Goal: Information Seeking & Learning: Learn about a topic

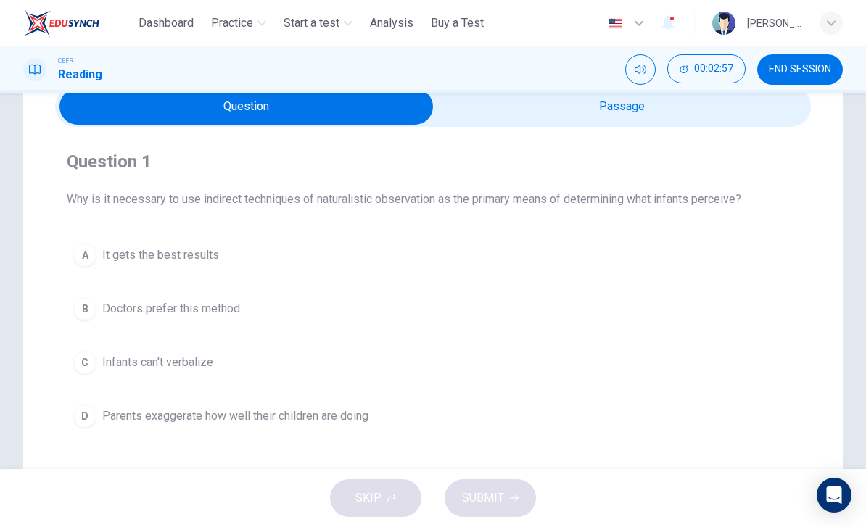
scroll to position [68, 0]
click at [80, 359] on div "C" at bounding box center [84, 361] width 23 height 23
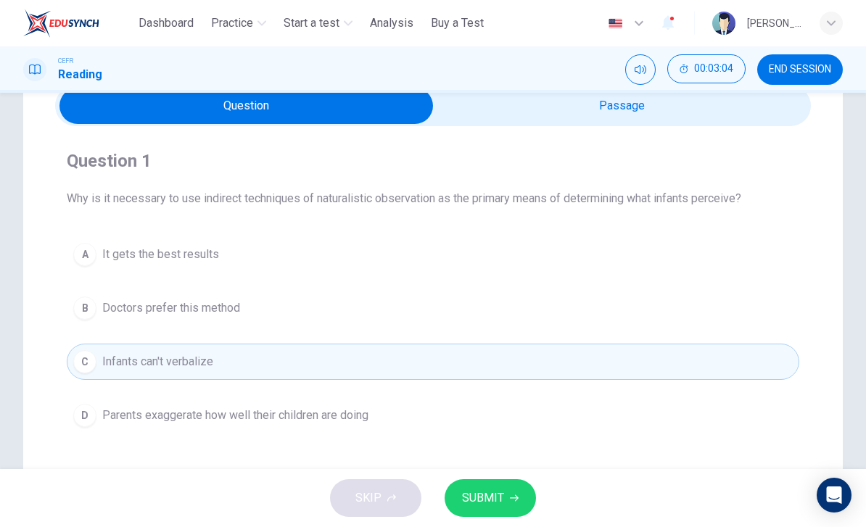
click at [502, 497] on span "SUBMIT" at bounding box center [483, 498] width 42 height 20
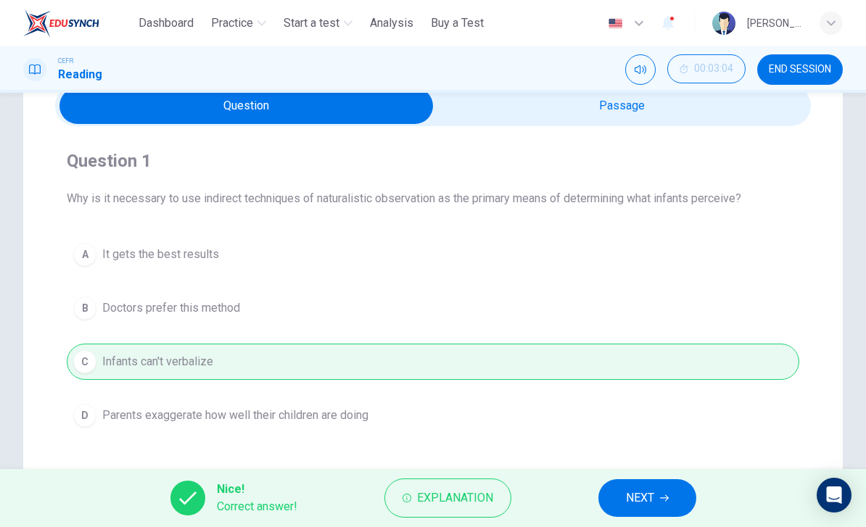
click at [660, 502] on icon "button" at bounding box center [664, 498] width 9 height 9
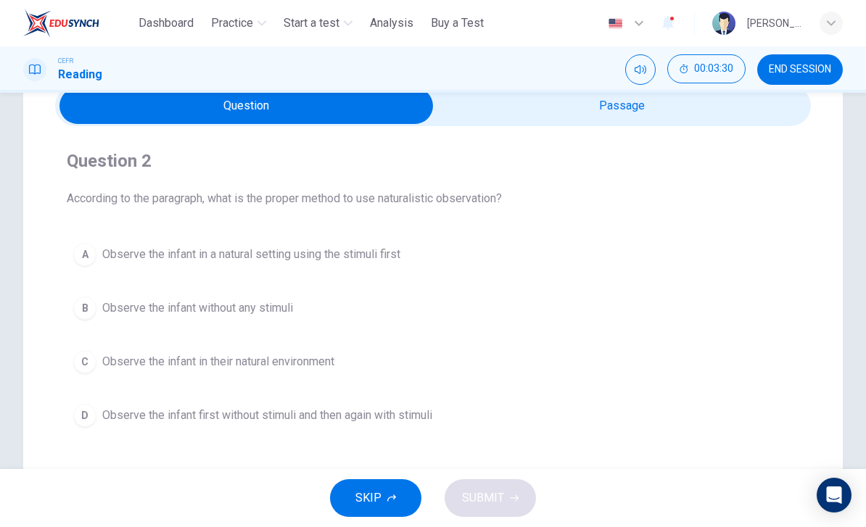
click at [285, 428] on button "D Observe the infant first without stimuli and then again with stimuli" at bounding box center [433, 415] width 732 height 36
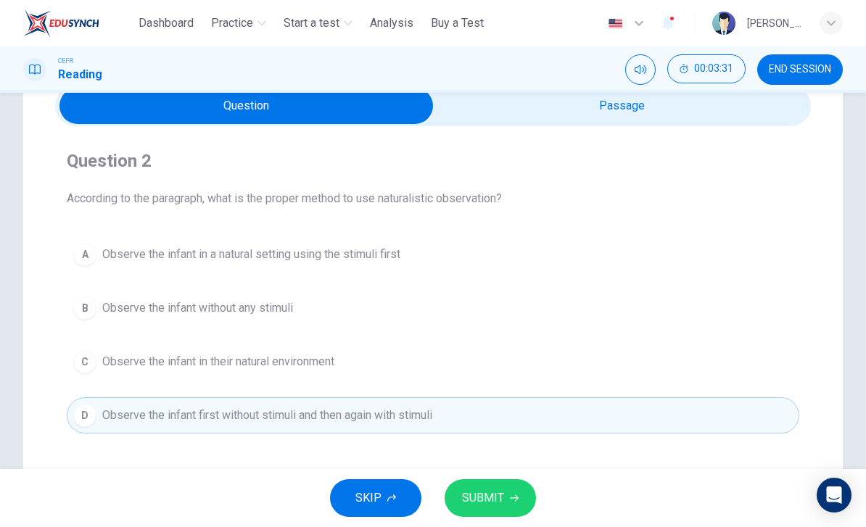
click at [503, 502] on button "SUBMIT" at bounding box center [489, 498] width 91 height 38
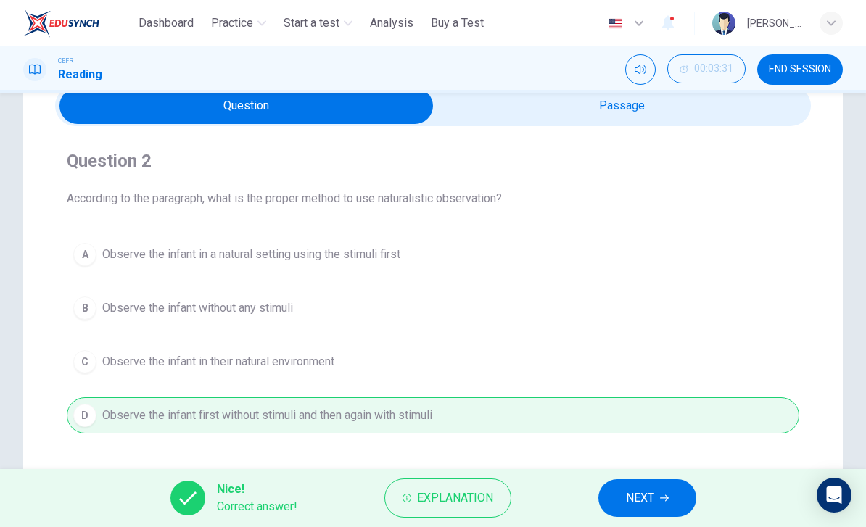
click at [651, 504] on span "NEXT" at bounding box center [640, 498] width 28 height 20
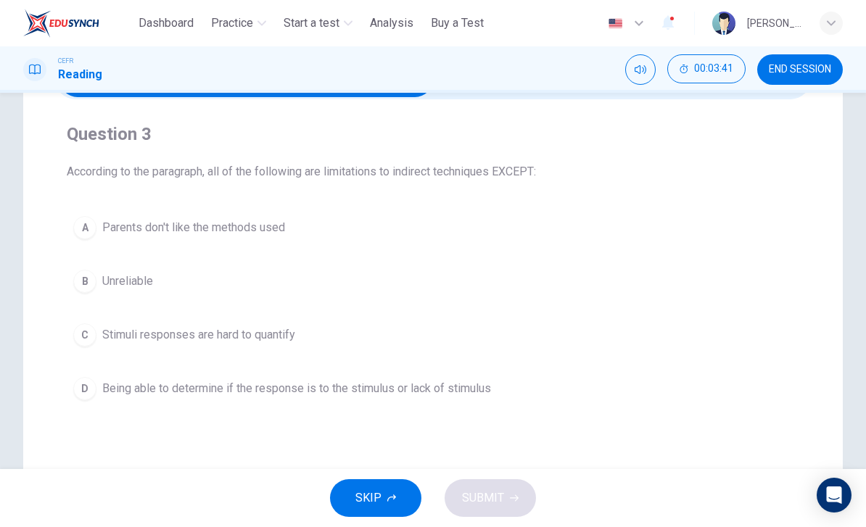
scroll to position [91, 0]
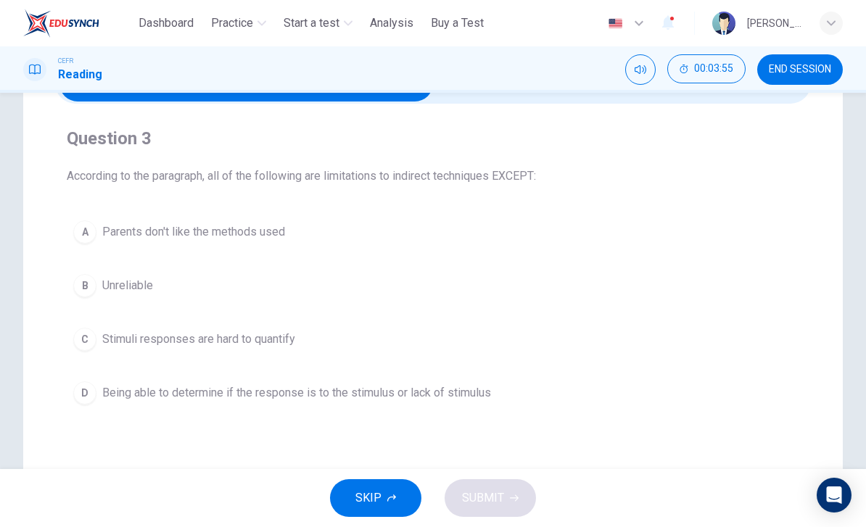
click at [90, 232] on div "A" at bounding box center [84, 231] width 23 height 23
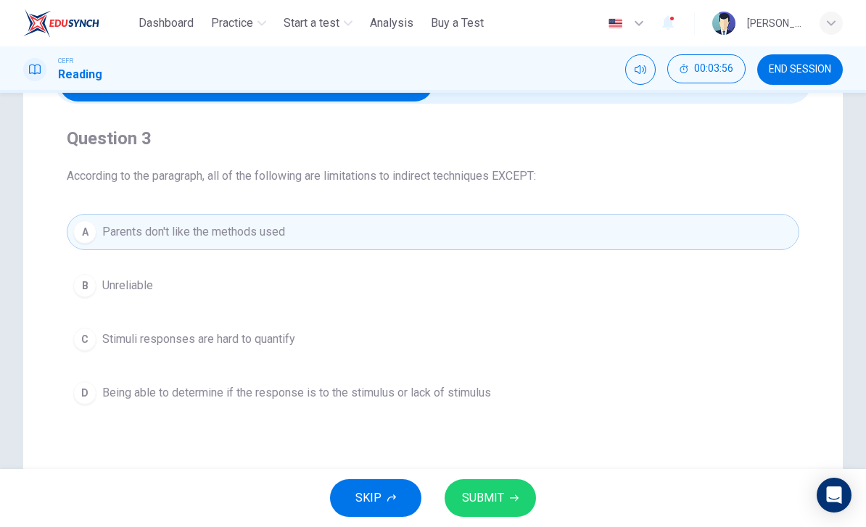
click at [503, 502] on button "SUBMIT" at bounding box center [489, 498] width 91 height 38
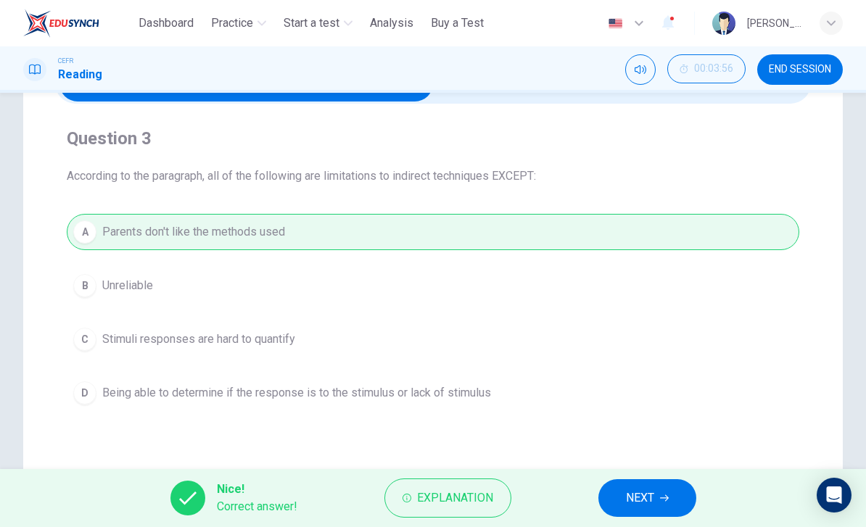
click at [660, 502] on button "NEXT" at bounding box center [647, 498] width 98 height 38
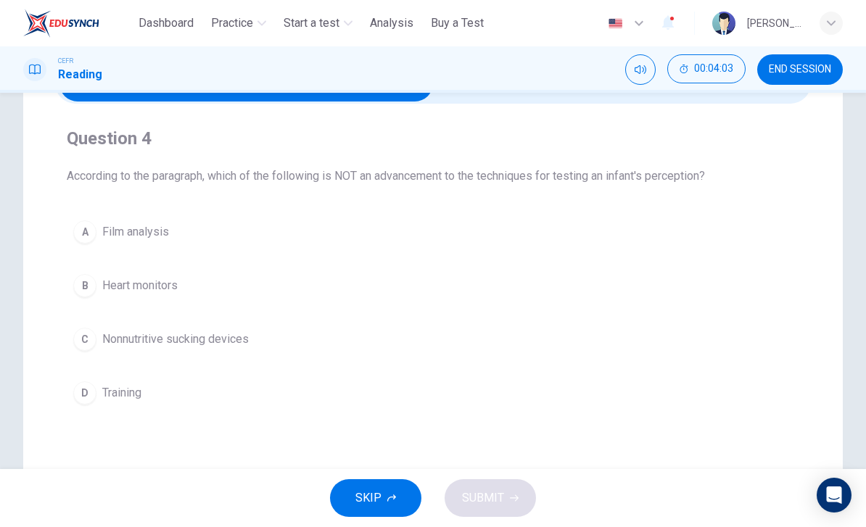
click at [112, 399] on span "Training" at bounding box center [121, 392] width 39 height 17
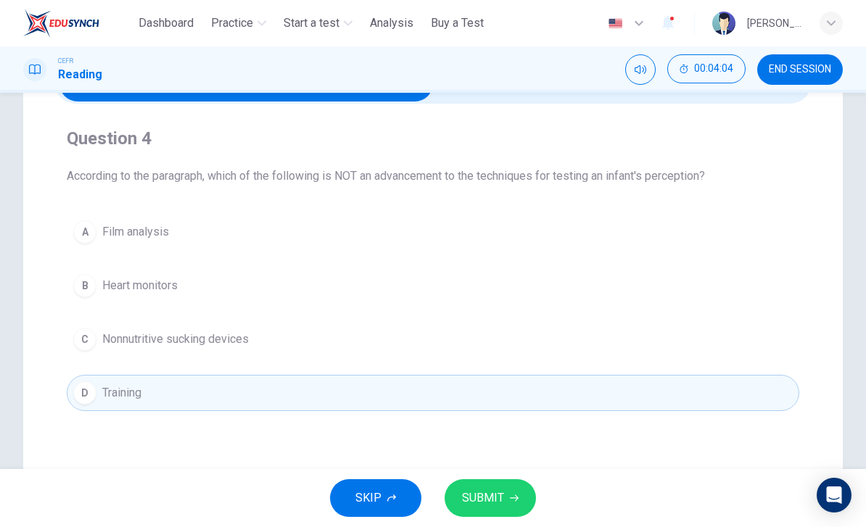
click at [506, 500] on button "SUBMIT" at bounding box center [489, 498] width 91 height 38
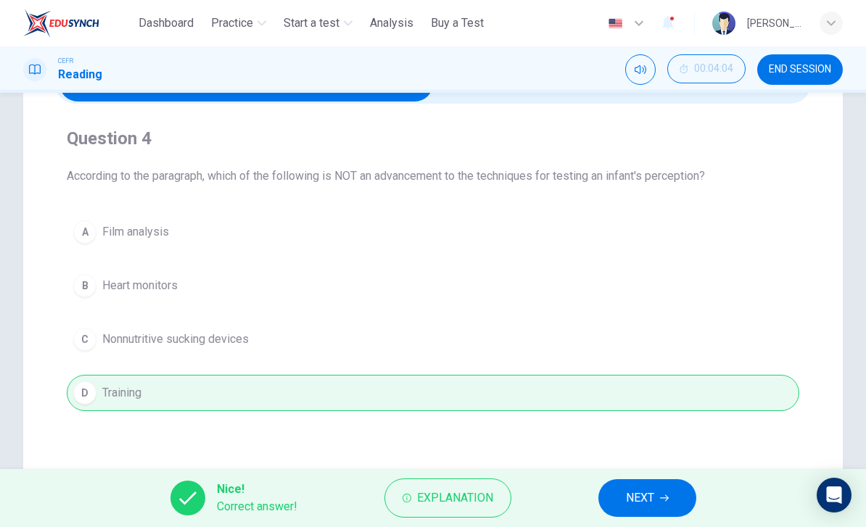
click at [657, 500] on button "NEXT" at bounding box center [647, 498] width 98 height 38
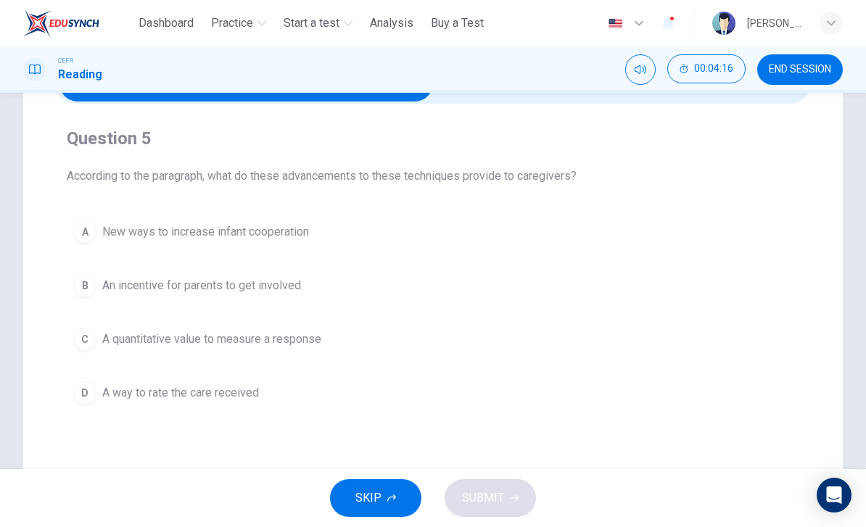
click at [153, 341] on span "A quantitative value to measure a response" at bounding box center [211, 339] width 219 height 17
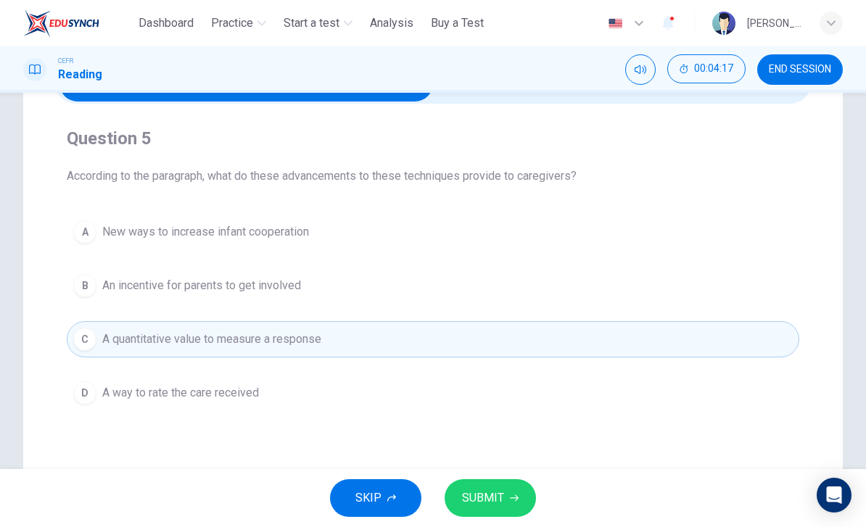
click at [510, 491] on button "SUBMIT" at bounding box center [489, 498] width 91 height 38
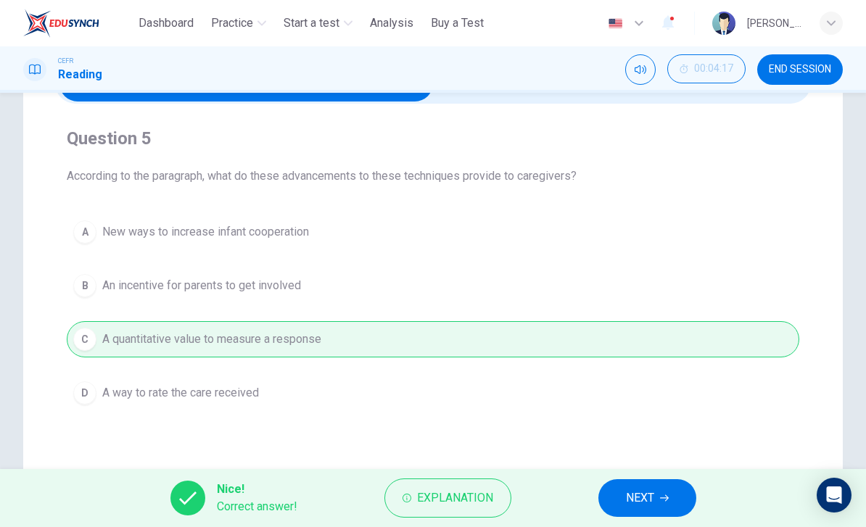
click at [640, 505] on span "NEXT" at bounding box center [640, 498] width 28 height 20
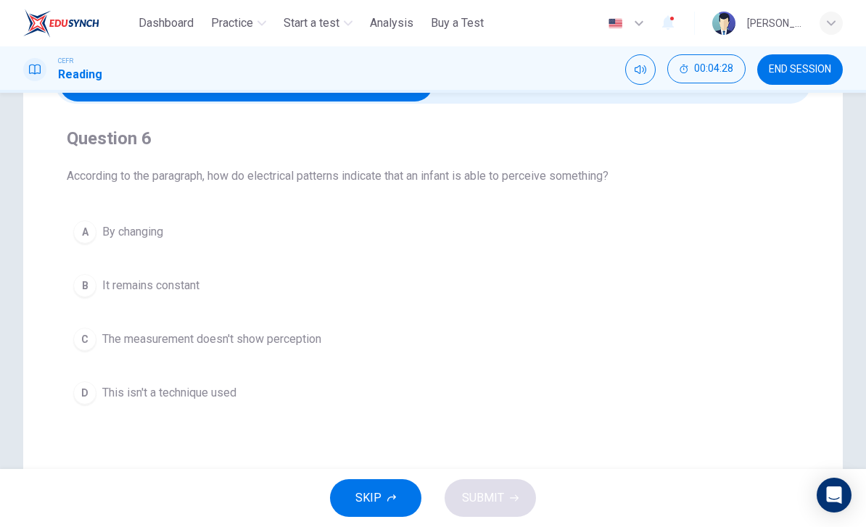
click at [100, 242] on button "A By changing" at bounding box center [433, 232] width 732 height 36
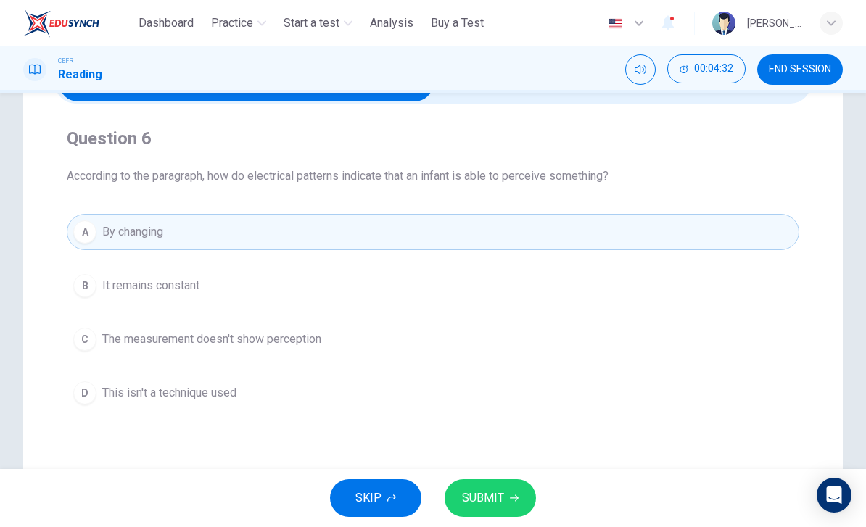
click at [523, 500] on button "SUBMIT" at bounding box center [489, 498] width 91 height 38
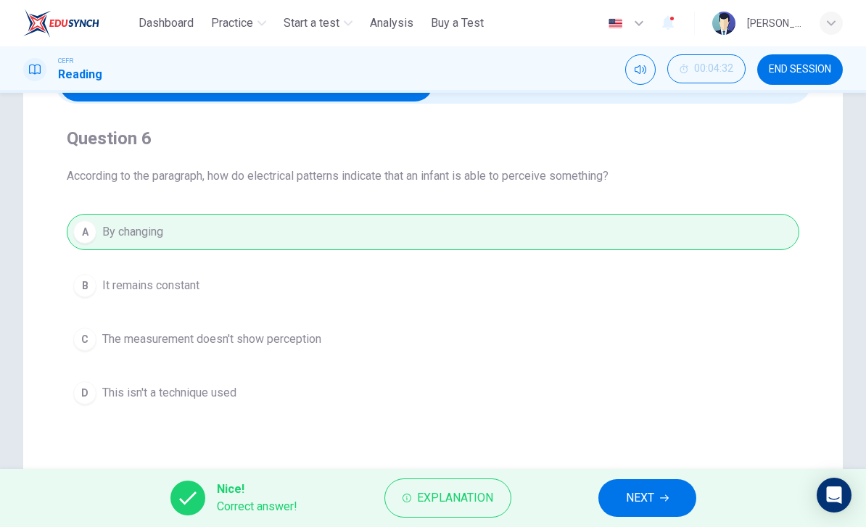
click at [661, 500] on icon "button" at bounding box center [664, 498] width 9 height 9
click at [861, 340] on div "Question 6 According to the paragraph, how do electrical patterns indicate that…" at bounding box center [433, 322] width 866 height 583
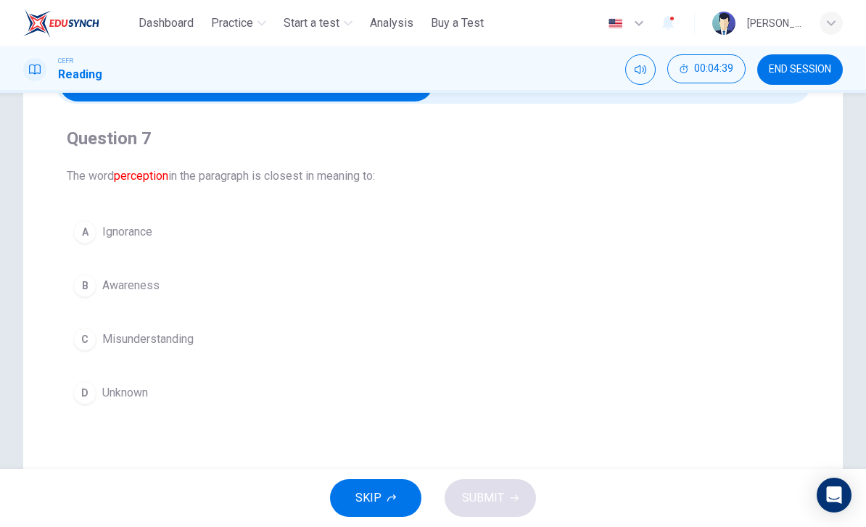
click at [94, 283] on div "B" at bounding box center [84, 285] width 23 height 23
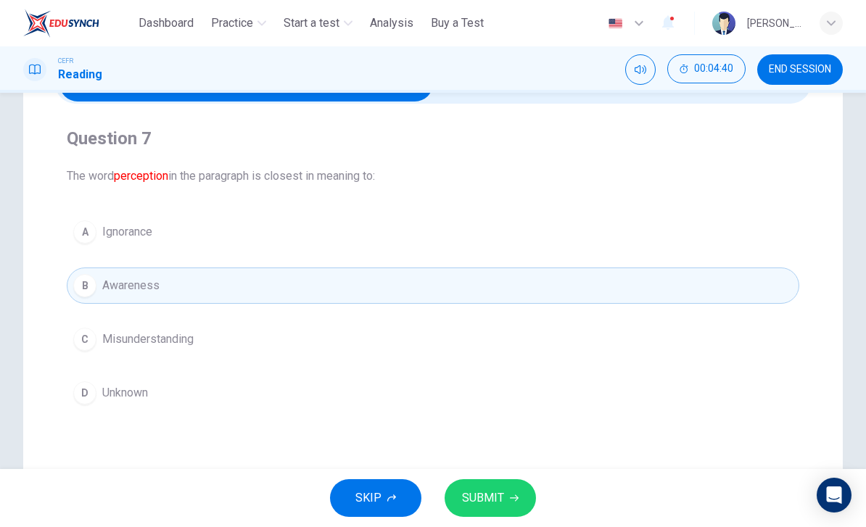
click at [506, 494] on button "SUBMIT" at bounding box center [489, 498] width 91 height 38
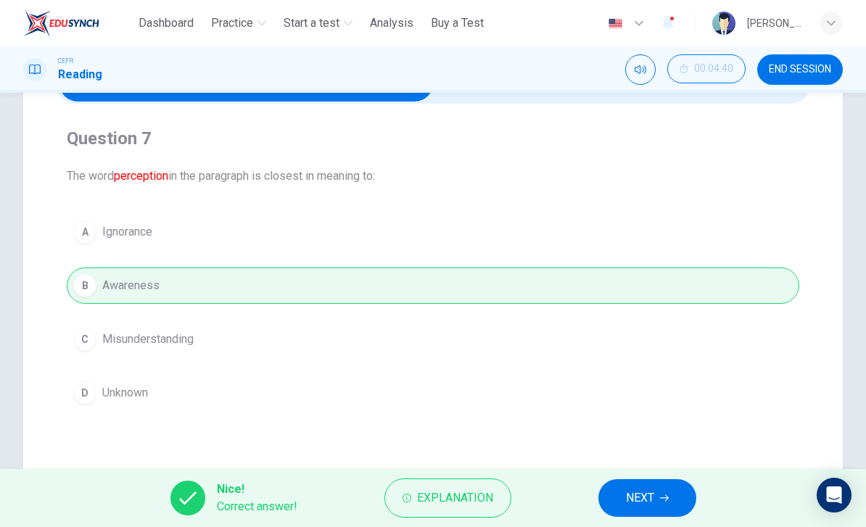
click at [648, 498] on span "NEXT" at bounding box center [640, 498] width 28 height 20
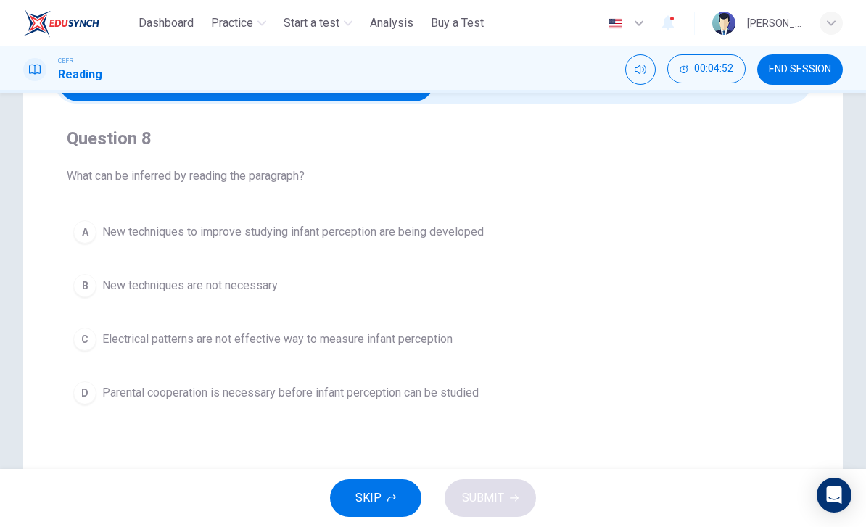
click at [483, 234] on span "New techniques to improve studying infant perception are being developed" at bounding box center [292, 231] width 381 height 17
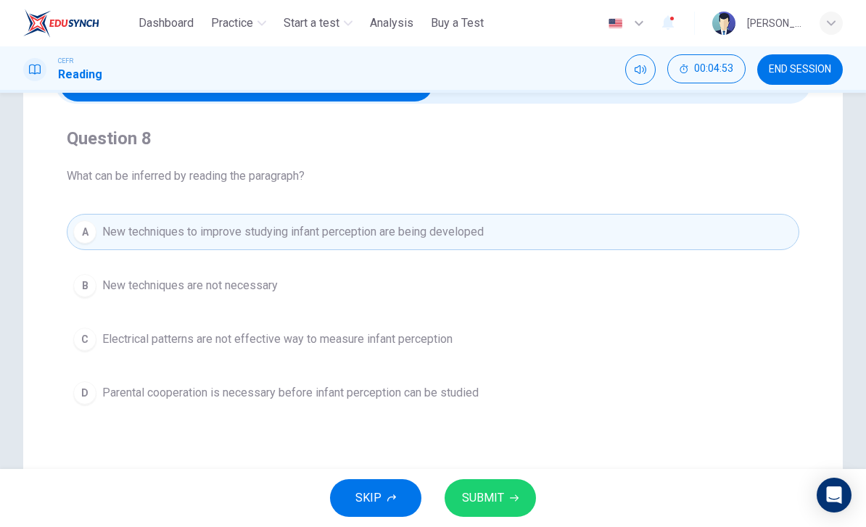
click at [499, 488] on span "SUBMIT" at bounding box center [483, 498] width 42 height 20
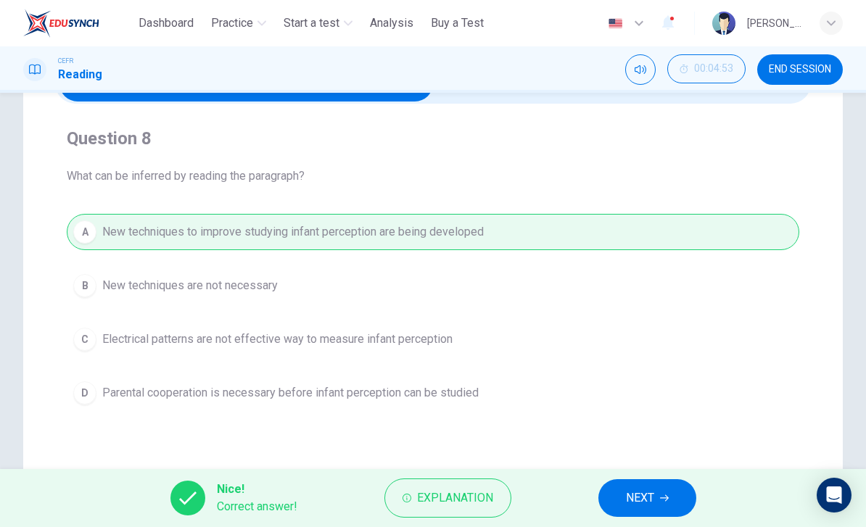
click at [644, 505] on span "NEXT" at bounding box center [640, 498] width 28 height 20
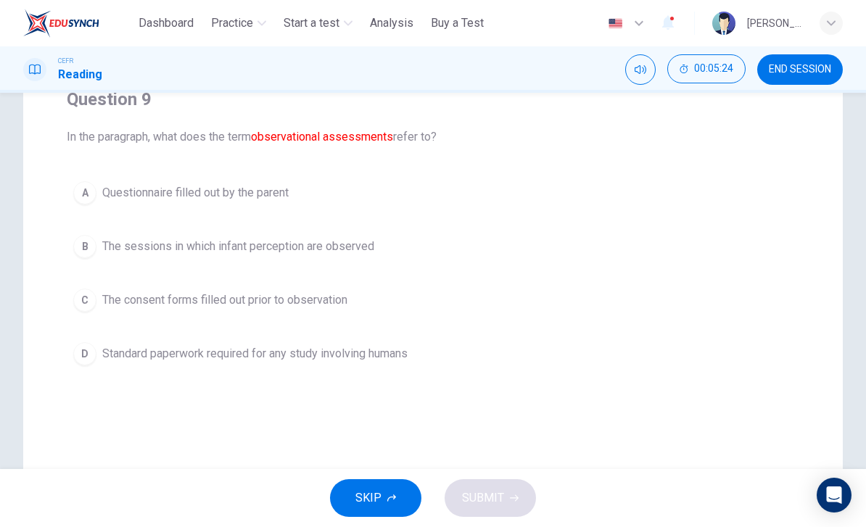
scroll to position [132, 0]
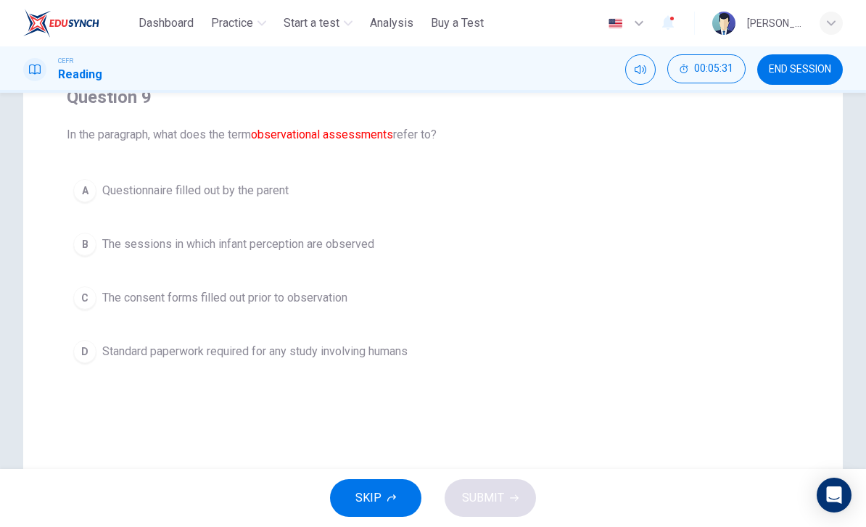
click at [348, 249] on span "The sessions in which infant perception are observed" at bounding box center [238, 244] width 272 height 17
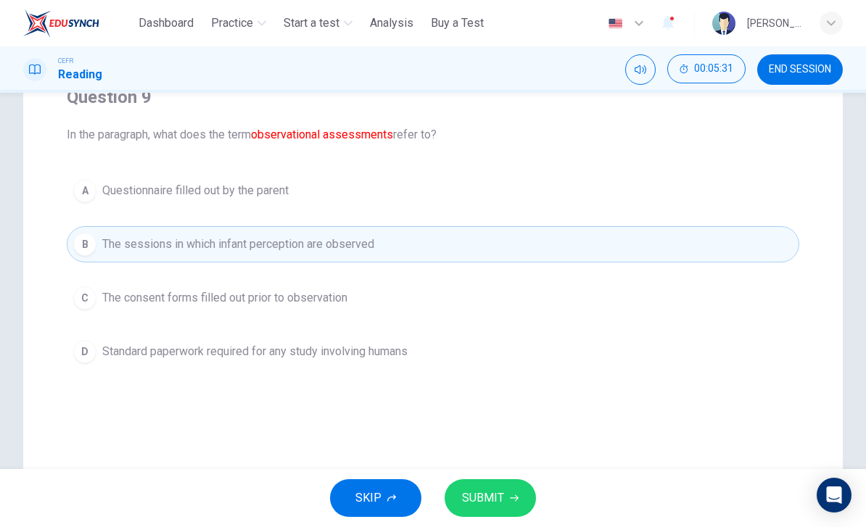
click at [494, 507] on span "SUBMIT" at bounding box center [483, 498] width 42 height 20
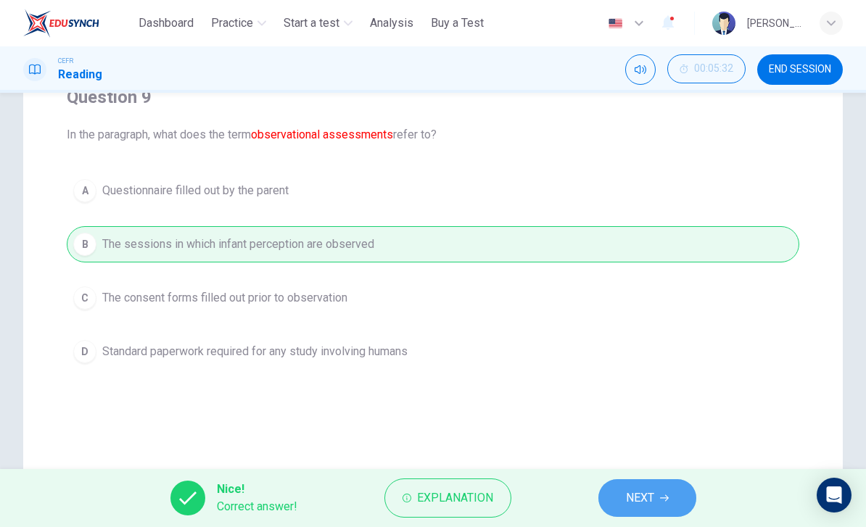
click at [651, 499] on span "NEXT" at bounding box center [640, 498] width 28 height 20
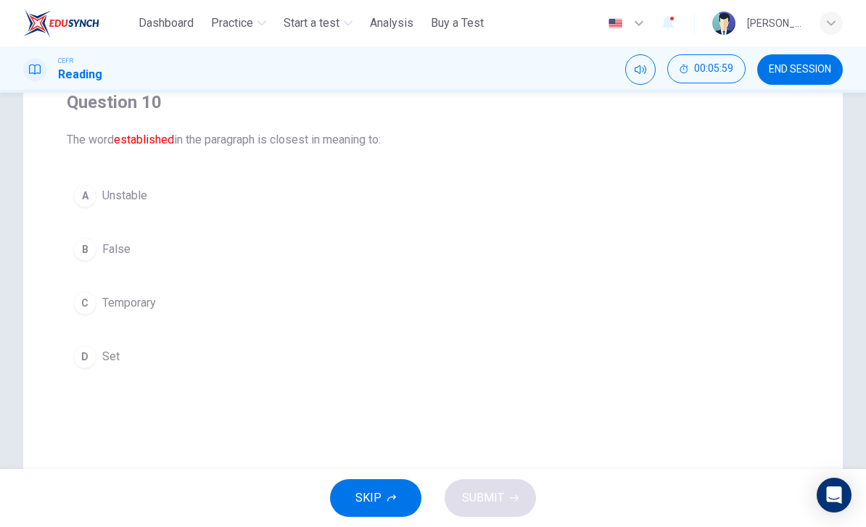
scroll to position [128, 0]
click at [93, 340] on button "D Set" at bounding box center [433, 356] width 732 height 36
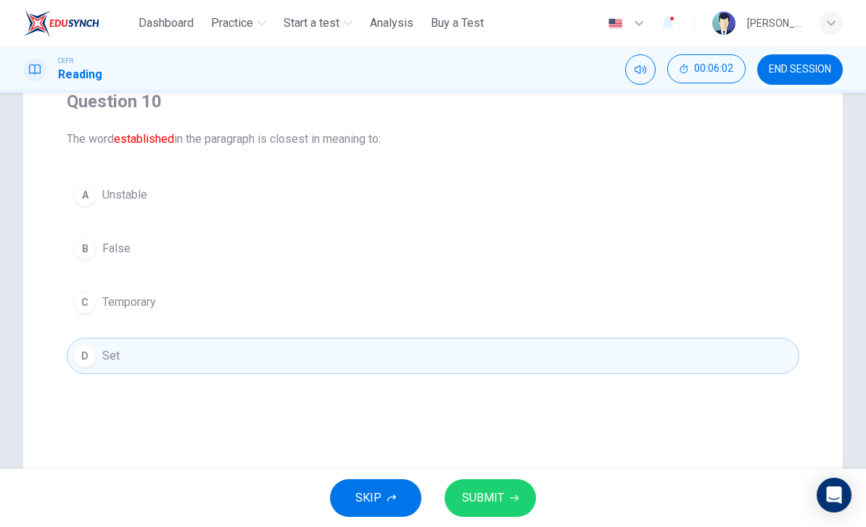
click at [502, 489] on span "SUBMIT" at bounding box center [483, 498] width 42 height 20
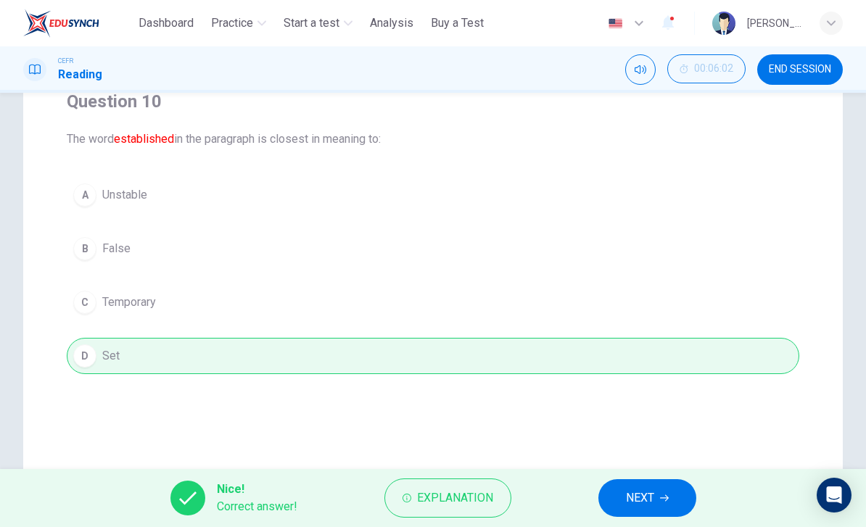
click at [649, 497] on span "NEXT" at bounding box center [640, 498] width 28 height 20
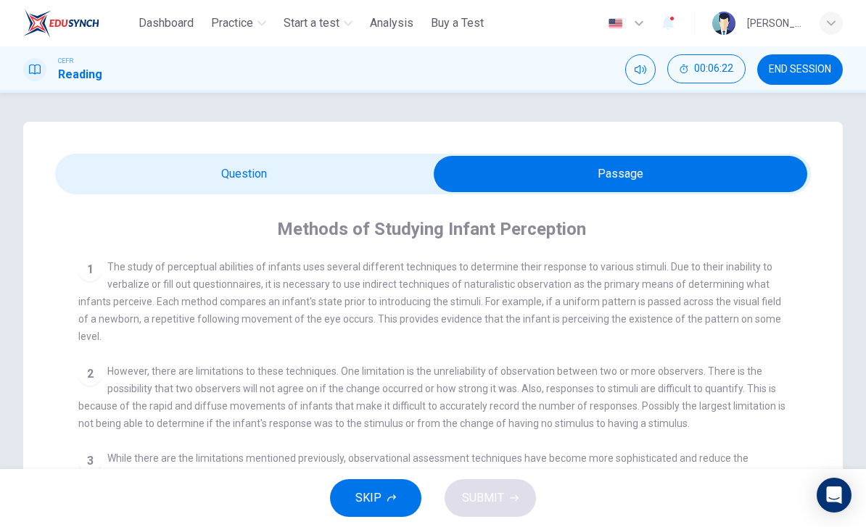
scroll to position [0, 0]
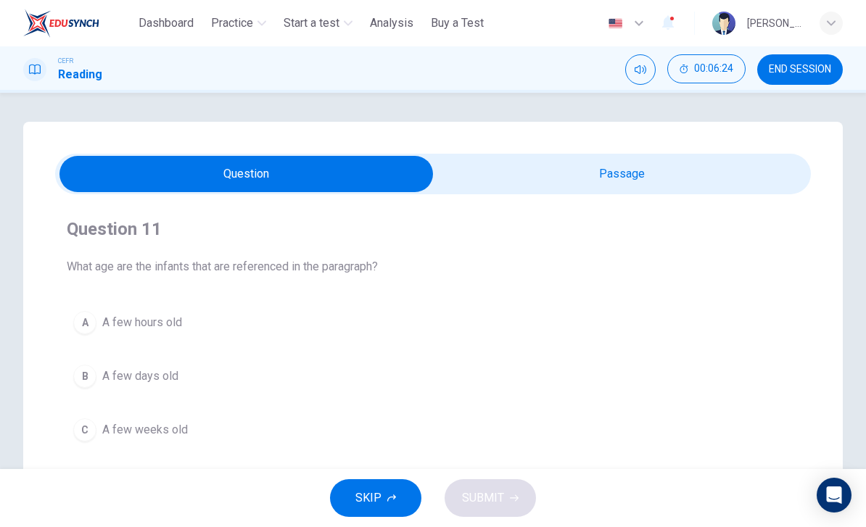
click at [157, 375] on span "A few days old" at bounding box center [140, 376] width 76 height 17
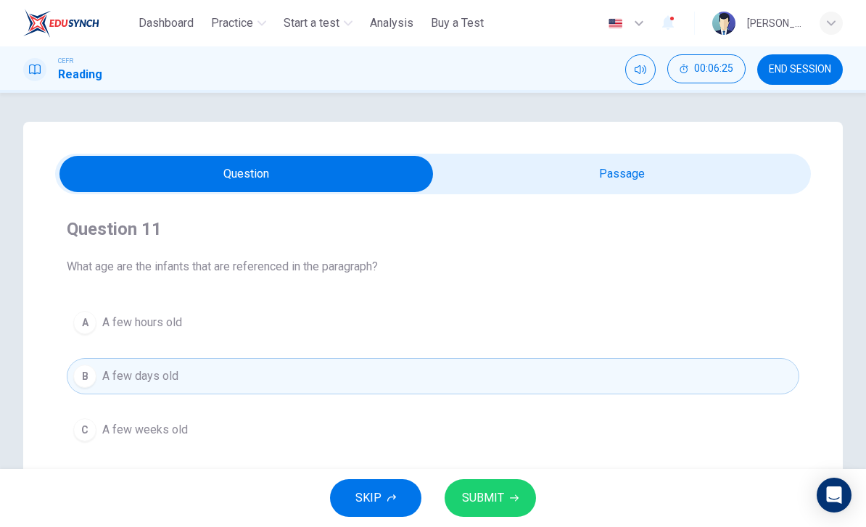
click at [498, 494] on span "SUBMIT" at bounding box center [483, 498] width 42 height 20
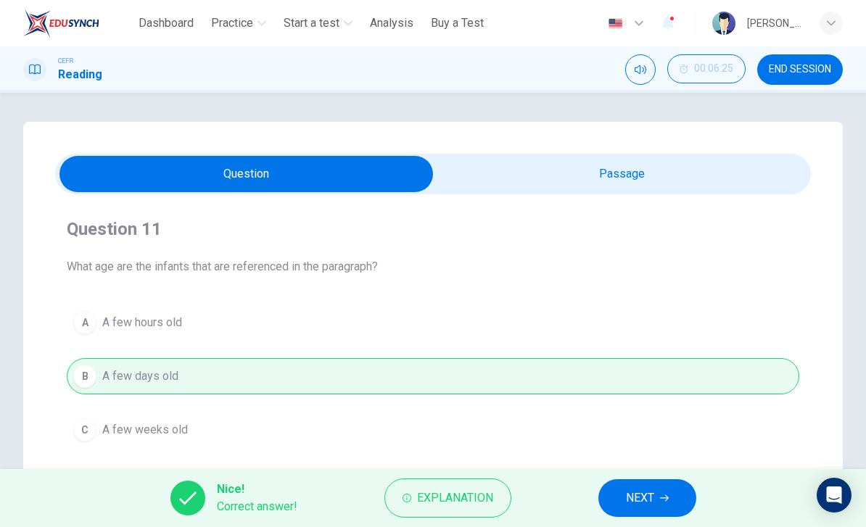
click at [644, 496] on span "NEXT" at bounding box center [640, 498] width 28 height 20
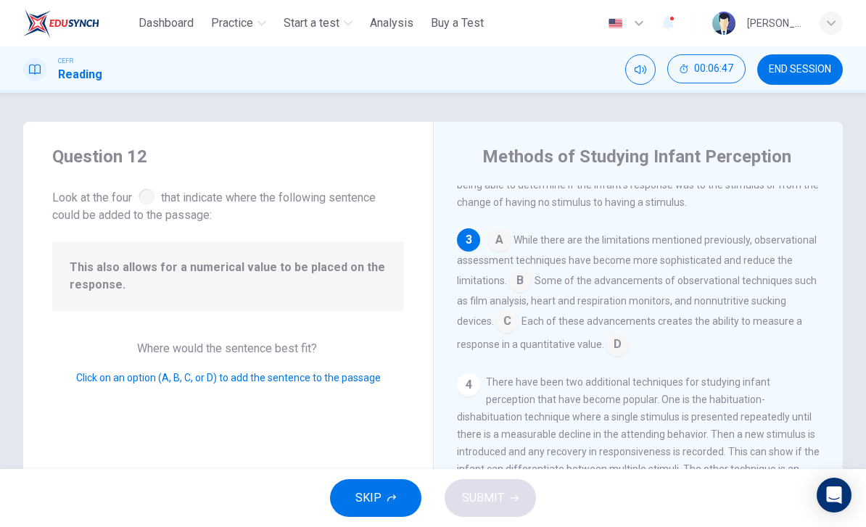
scroll to position [287, 0]
click at [510, 316] on input at bounding box center [506, 323] width 23 height 23
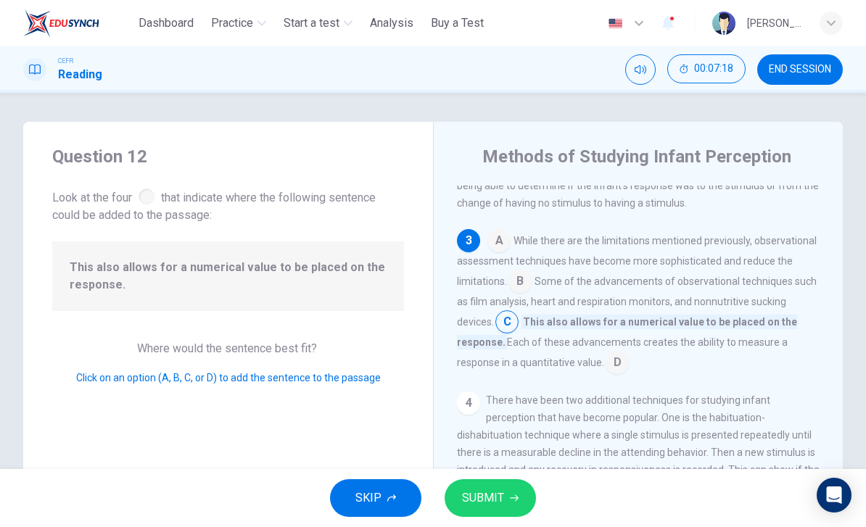
click at [485, 500] on span "SUBMIT" at bounding box center [483, 498] width 42 height 20
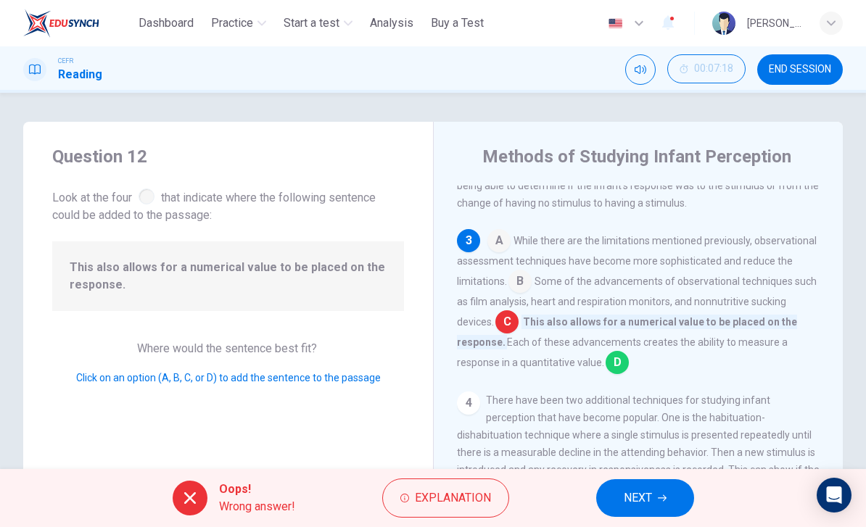
click at [660, 502] on icon "button" at bounding box center [661, 498] width 9 height 9
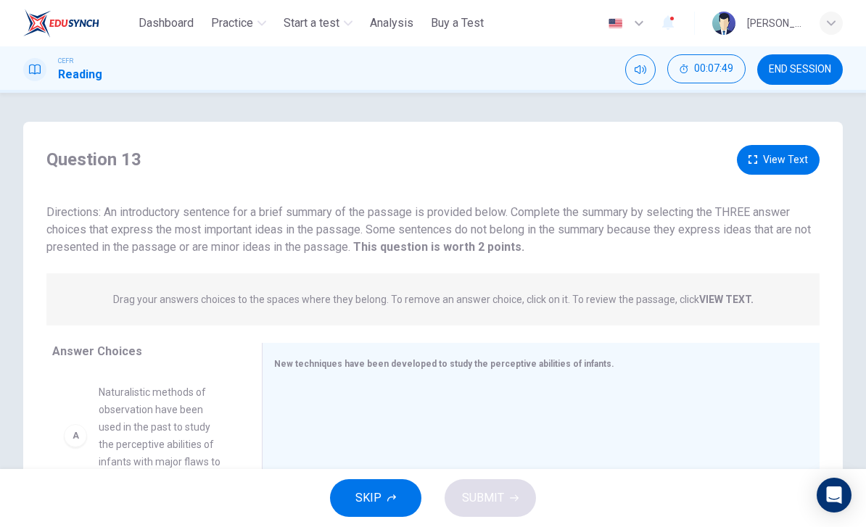
scroll to position [0, 0]
click at [767, 168] on button "View Text" at bounding box center [777, 160] width 83 height 30
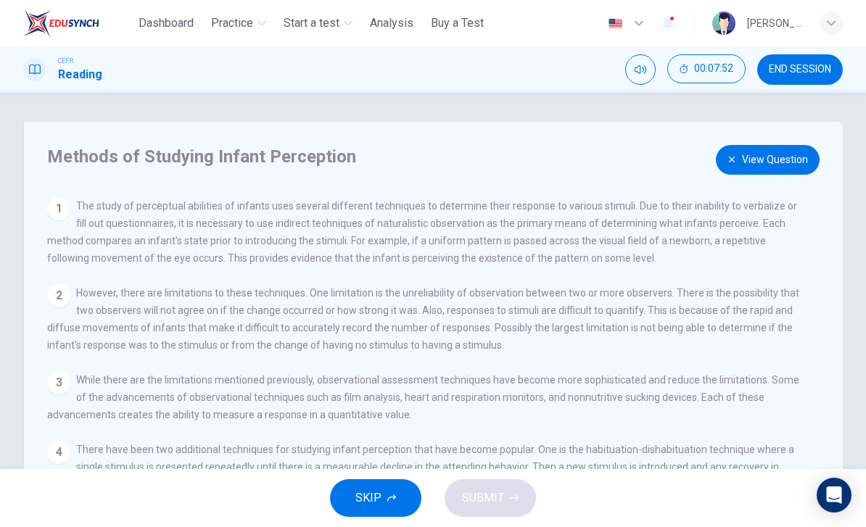
click at [769, 169] on button "View Question" at bounding box center [767, 160] width 104 height 30
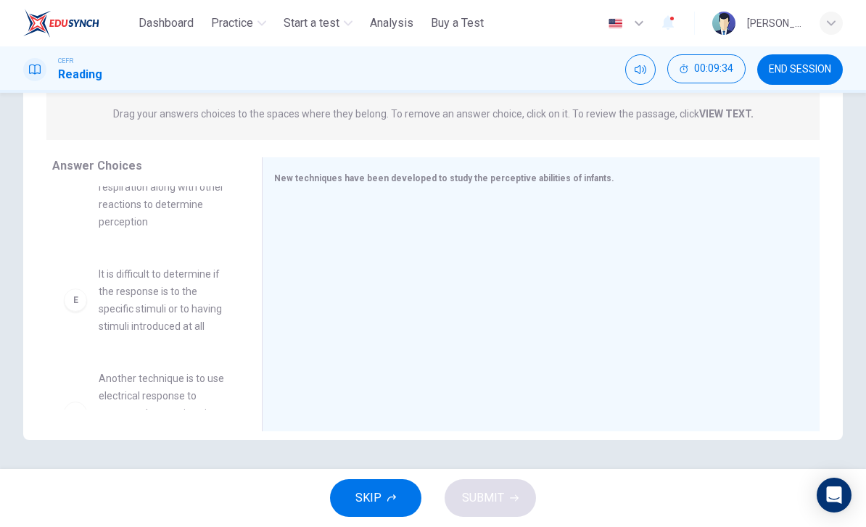
click at [122, 309] on span "It is difficult to determine if the response is to the specific stimuli or to h…" at bounding box center [163, 300] width 128 height 70
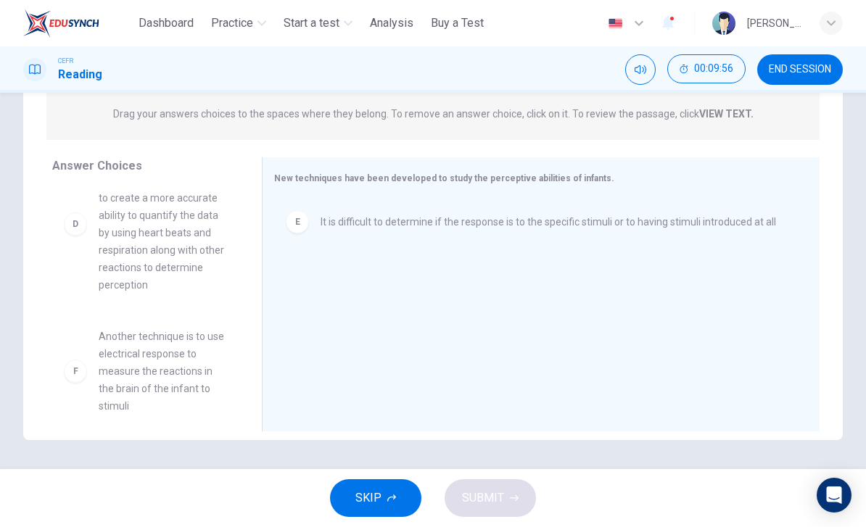
click at [84, 360] on div "A Naturalistic methods of observation have been used in the past to study the p…" at bounding box center [151, 297] width 198 height 223
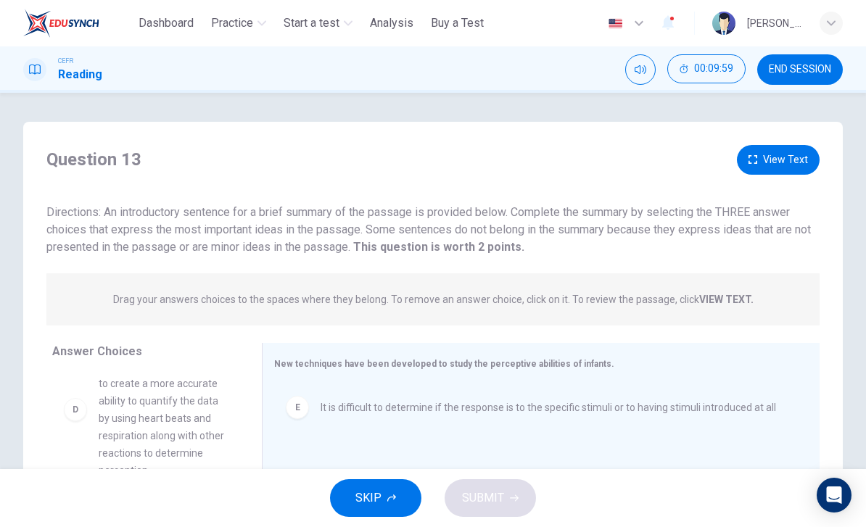
click at [790, 160] on button "View Text" at bounding box center [777, 160] width 83 height 30
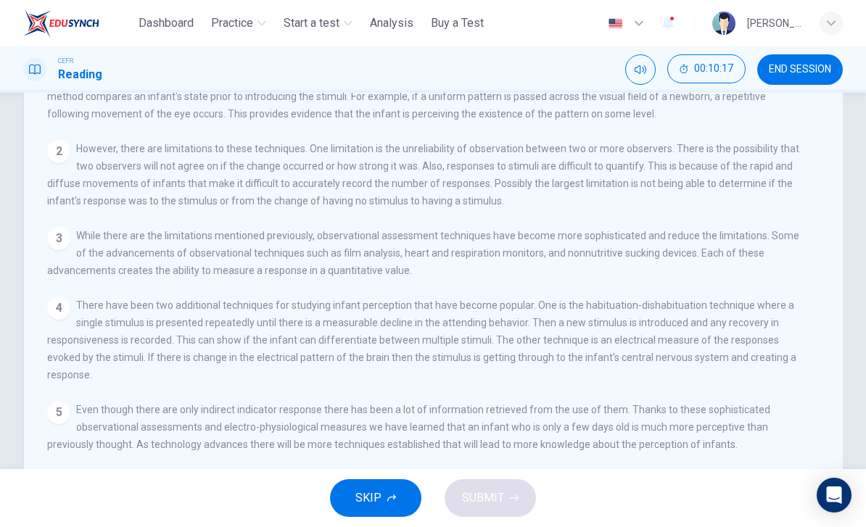
click at [795, 74] on span "END SESSION" at bounding box center [799, 70] width 62 height 12
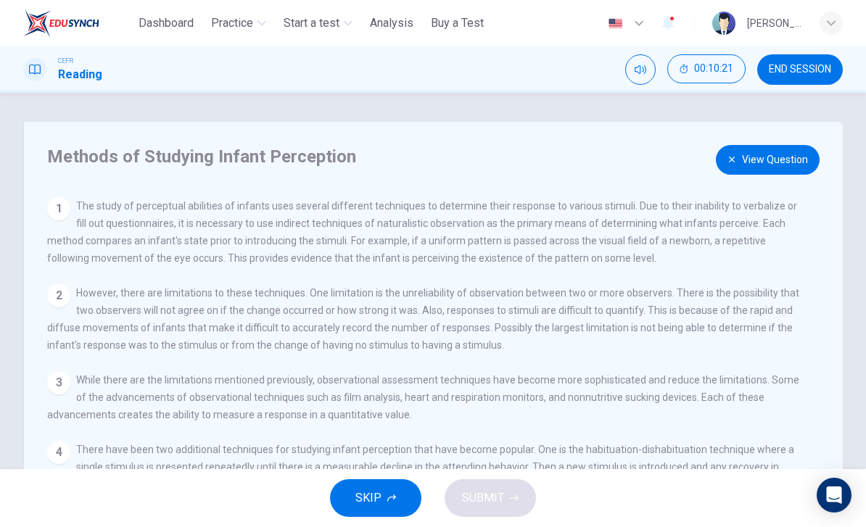
click at [781, 158] on button "View Question" at bounding box center [767, 160] width 104 height 30
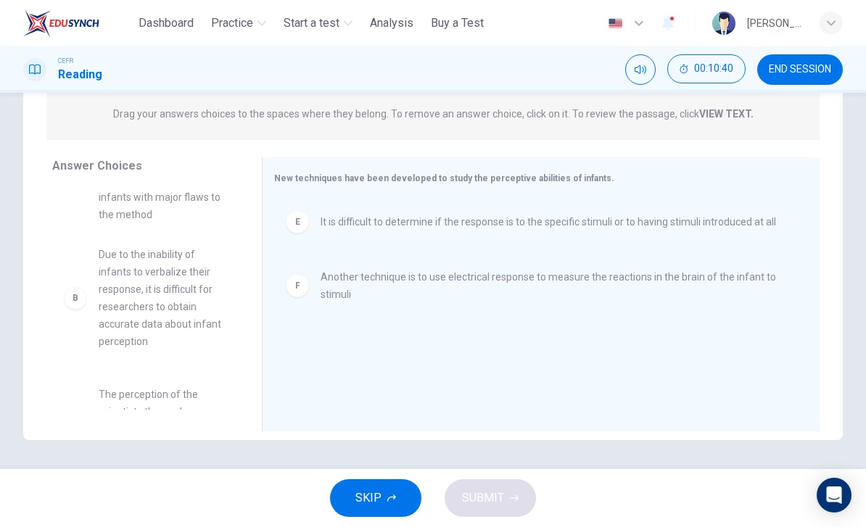
scroll to position [73, 0]
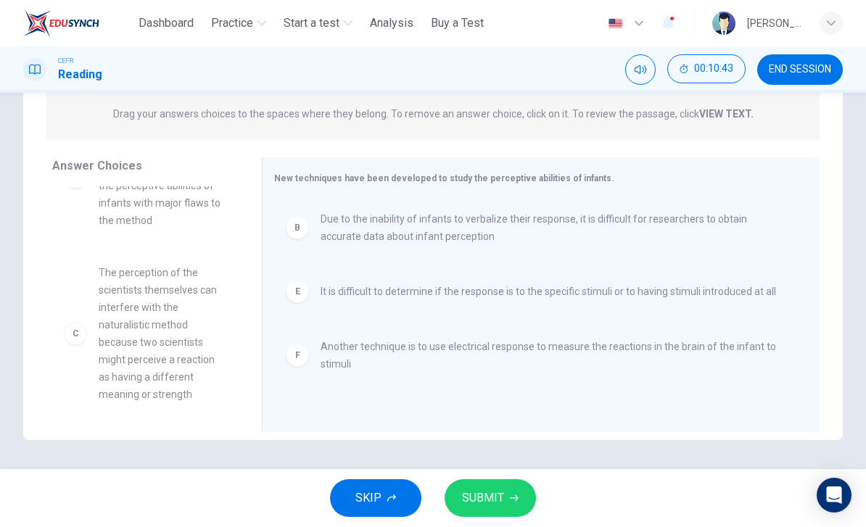
click at [482, 503] on span "SUBMIT" at bounding box center [483, 498] width 42 height 20
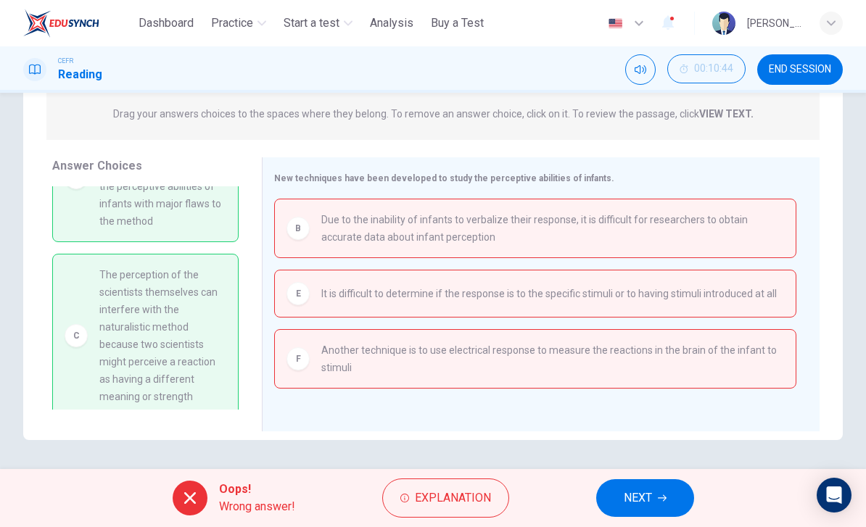
click at [460, 495] on span "Explanation" at bounding box center [453, 498] width 76 height 20
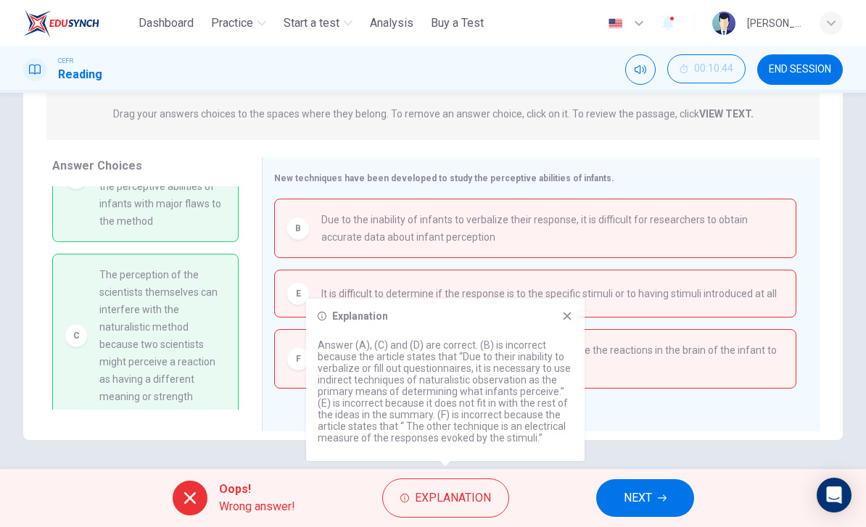
click at [662, 494] on icon "button" at bounding box center [661, 498] width 9 height 9
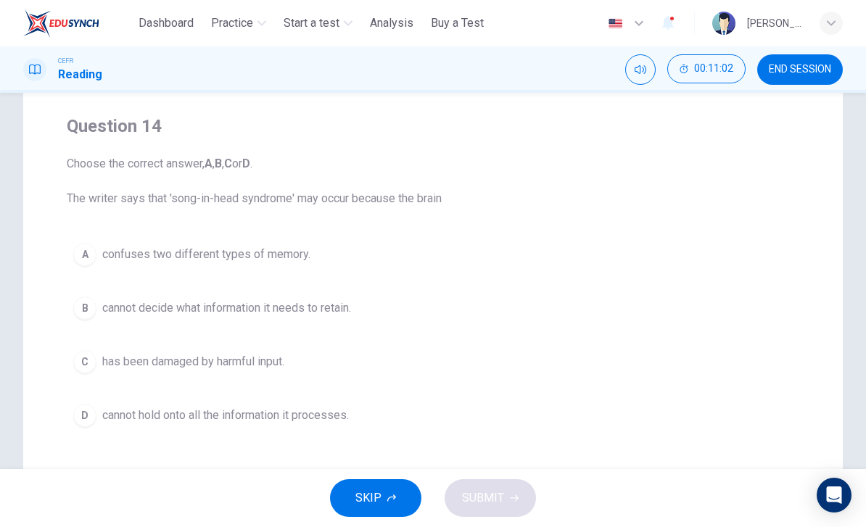
scroll to position [110, 0]
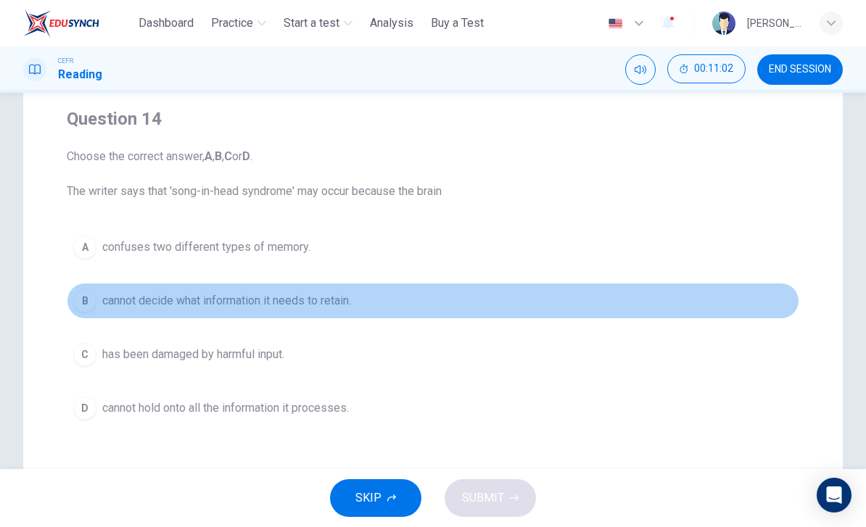
click at [81, 300] on div "B" at bounding box center [84, 300] width 23 height 23
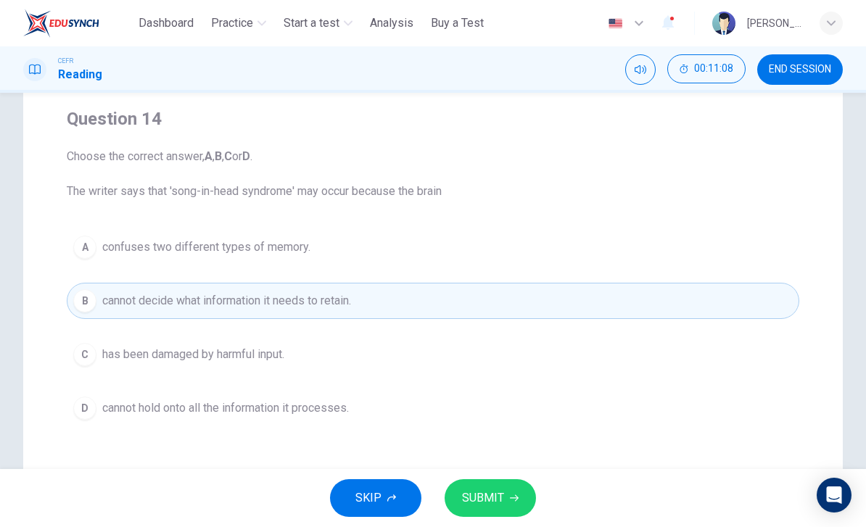
click at [483, 504] on span "SUBMIT" at bounding box center [483, 498] width 42 height 20
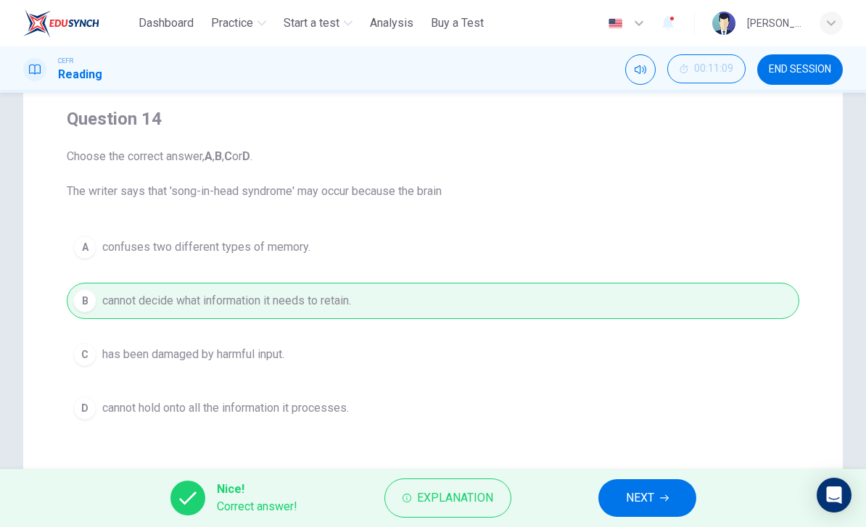
click at [647, 515] on button "NEXT" at bounding box center [647, 498] width 98 height 38
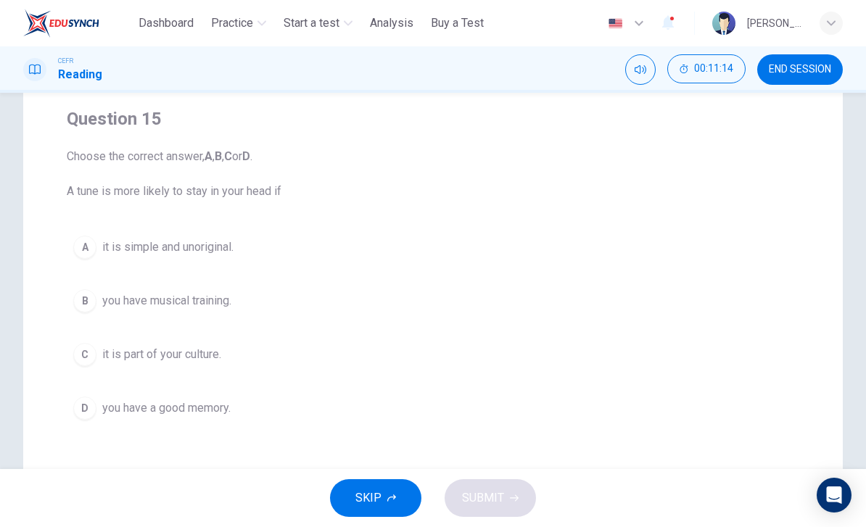
click at [81, 252] on div "A" at bounding box center [84, 247] width 23 height 23
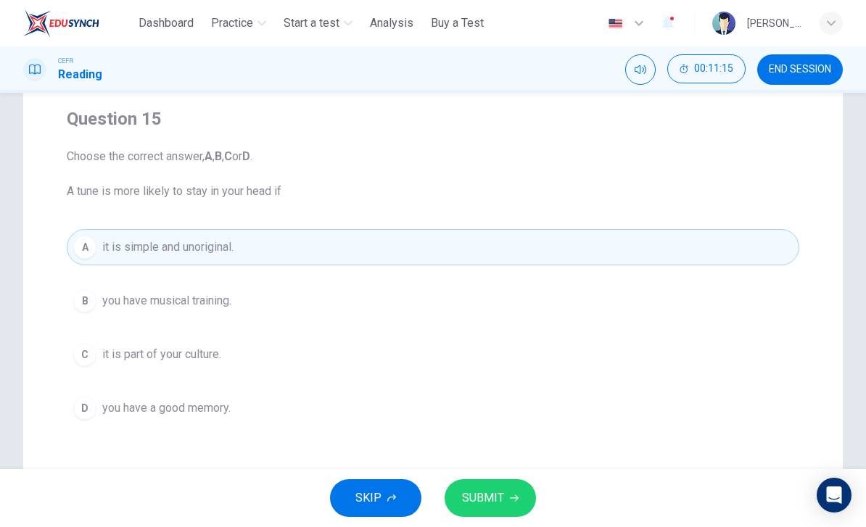
click at [504, 512] on button "SUBMIT" at bounding box center [489, 498] width 91 height 38
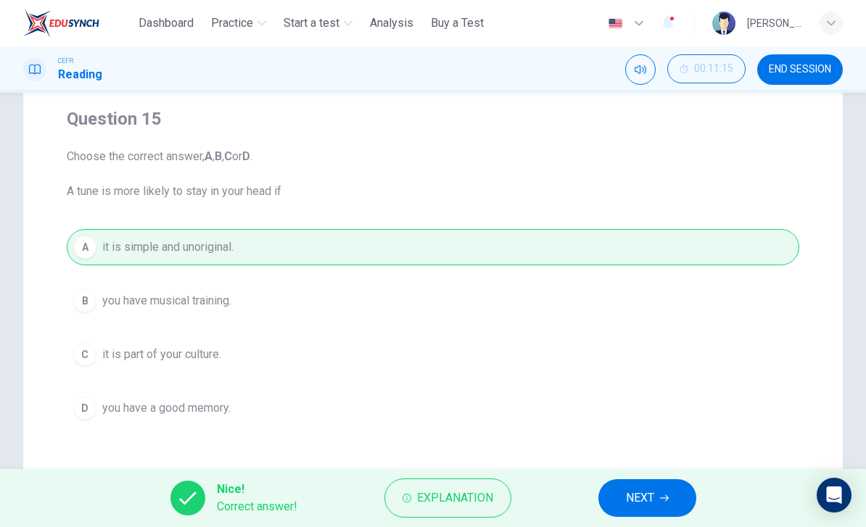
click at [651, 513] on button "NEXT" at bounding box center [647, 498] width 98 height 38
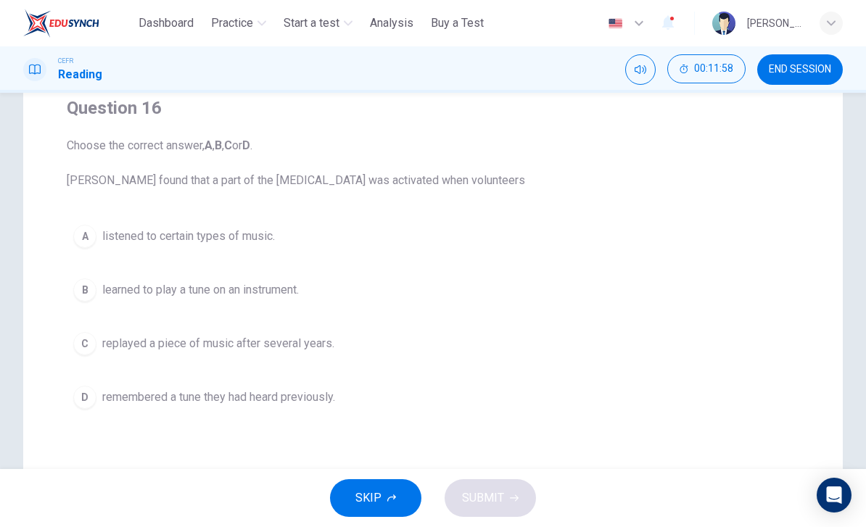
scroll to position [127, 0]
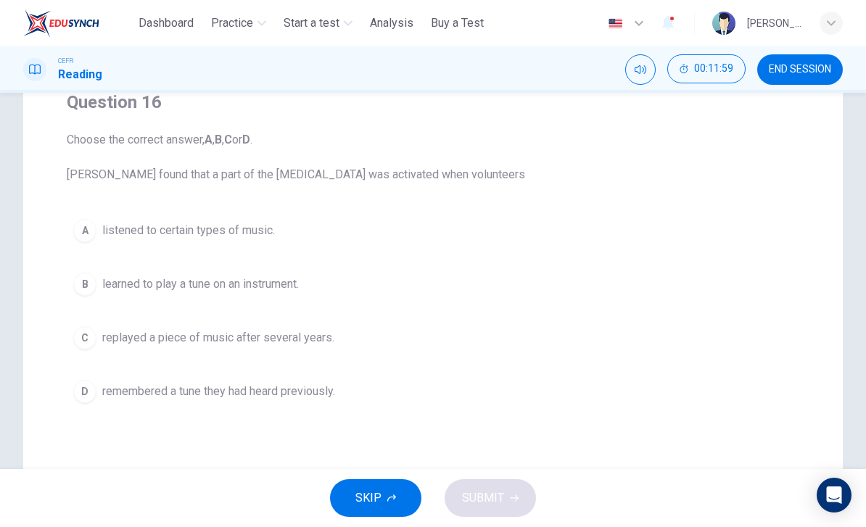
click at [70, 223] on button "A listened to certain types of music." at bounding box center [433, 230] width 732 height 36
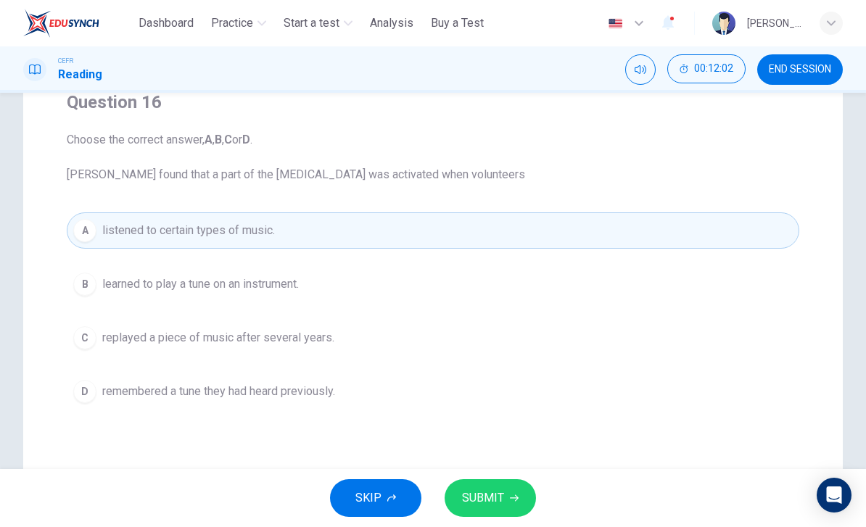
click at [78, 385] on div "D" at bounding box center [84, 391] width 23 height 23
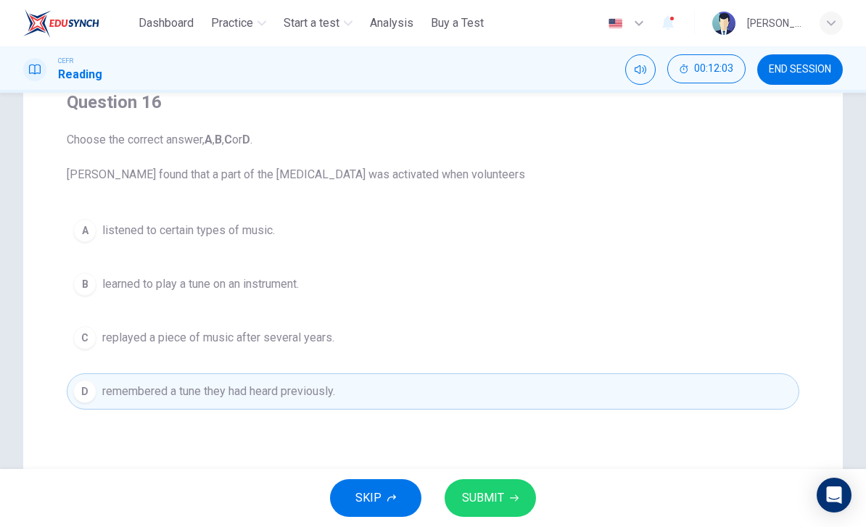
click at [490, 499] on span "SUBMIT" at bounding box center [483, 498] width 42 height 20
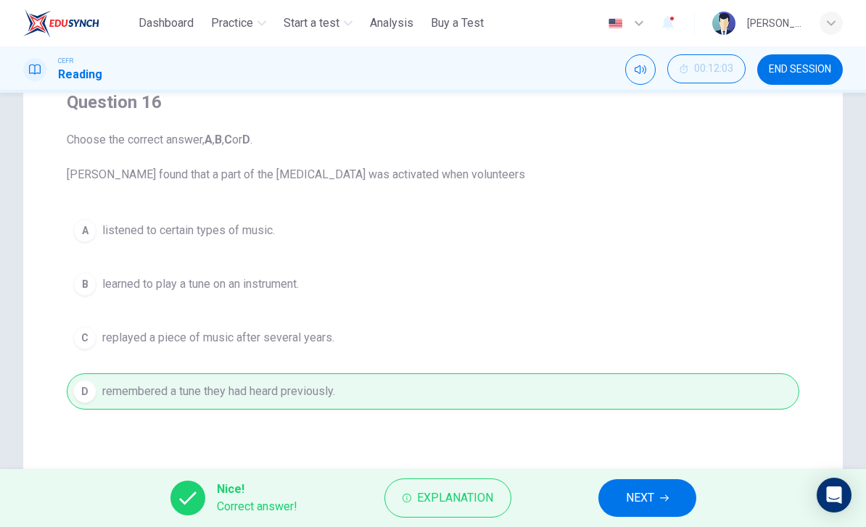
click at [657, 514] on button "NEXT" at bounding box center [647, 498] width 98 height 38
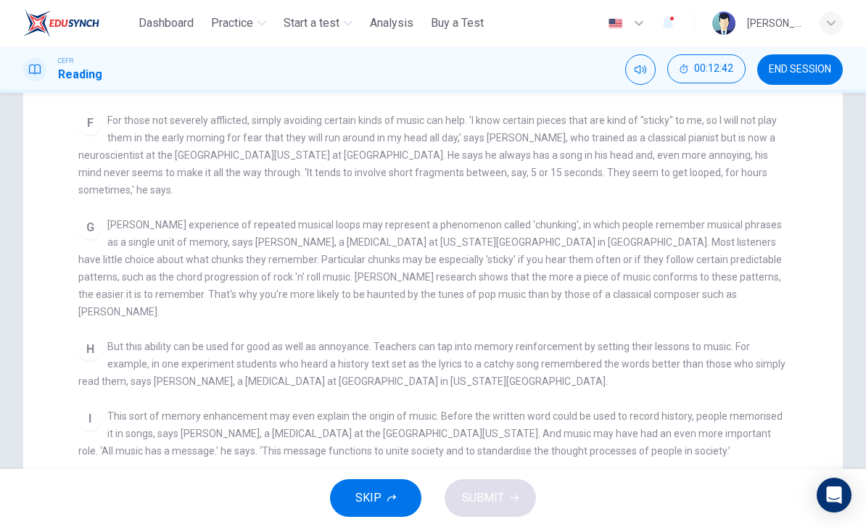
scroll to position [313, 0]
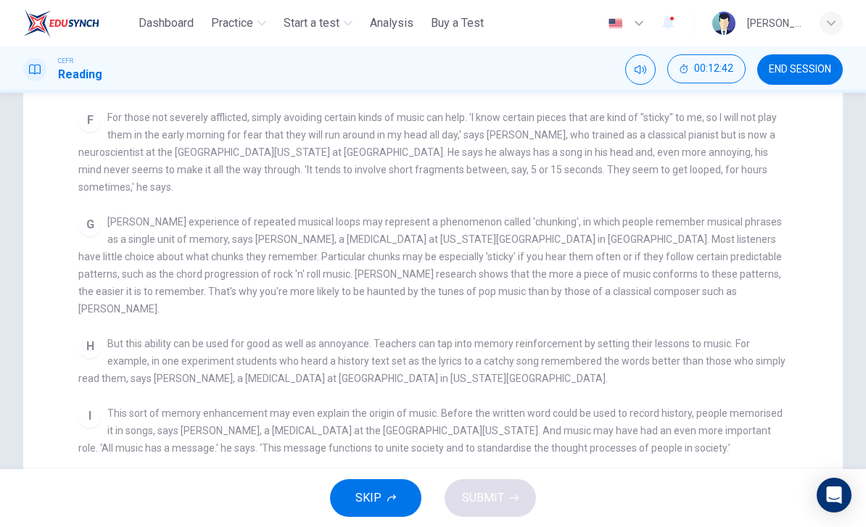
click at [757, 375] on div "CLICK TO ZOOM Click to Zoom A Some songs just won't leave you alone. But this m…" at bounding box center [442, 204] width 729 height 519
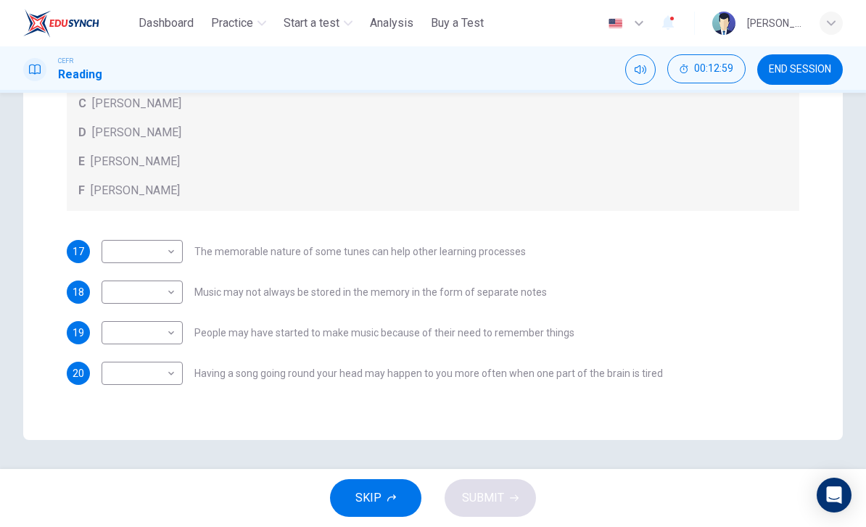
scroll to position [360, 0]
click at [164, 336] on body "This site uses cookies, as explained in our Privacy Policy . If you agree to th…" at bounding box center [433, 263] width 866 height 527
click at [133, 444] on li "E" at bounding box center [141, 448] width 81 height 23
type input "*"
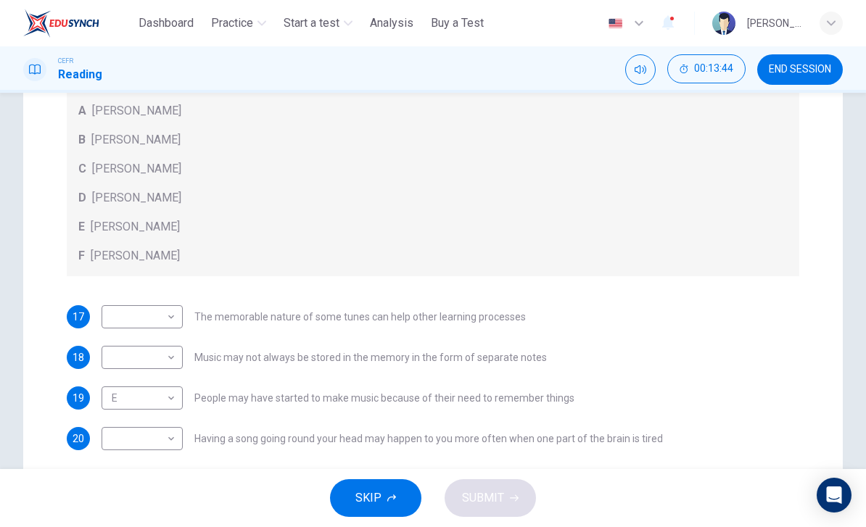
scroll to position [305, 0]
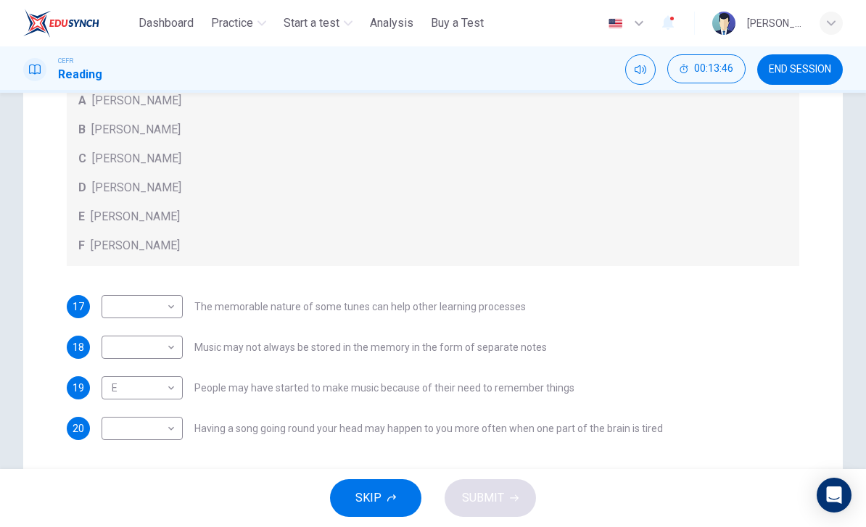
click at [173, 436] on body "This site uses cookies, as explained in our Privacy Policy . If you agree to th…" at bounding box center [433, 263] width 866 height 527
click at [141, 404] on li "B" at bounding box center [141, 410] width 81 height 23
type input "*"
click at [736, 314] on div "17 ​ ​ The memorable nature of some tunes can help other learning processes" at bounding box center [433, 306] width 732 height 23
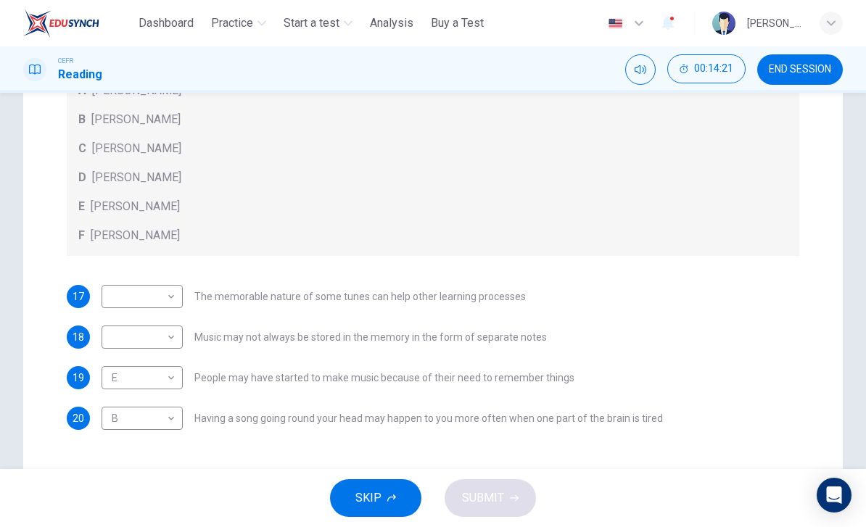
scroll to position [339, 0]
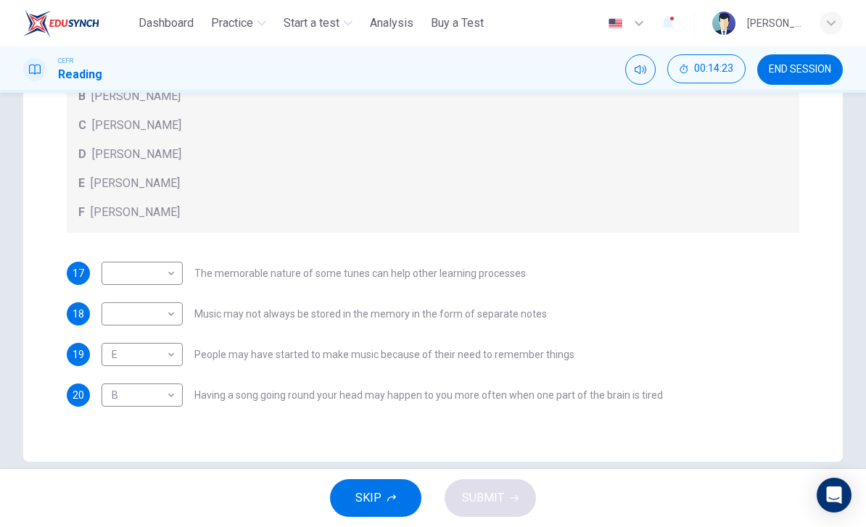
click at [160, 310] on body "This site uses cookies, as explained in our Privacy Policy . If you agree to th…" at bounding box center [433, 263] width 866 height 527
click at [135, 410] on li "D" at bounding box center [141, 406] width 81 height 23
type input "*"
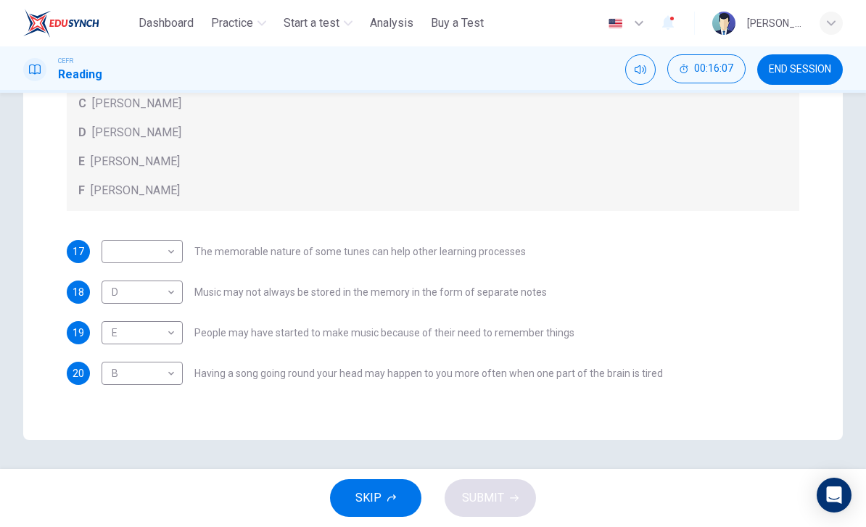
scroll to position [360, 0]
click at [175, 253] on body "This site uses cookies, as explained in our Privacy Policy . If you agree to th…" at bounding box center [433, 263] width 866 height 527
click at [141, 391] on li "F" at bounding box center [141, 390] width 81 height 23
type input "*"
click at [497, 495] on span "SUBMIT" at bounding box center [483, 498] width 42 height 20
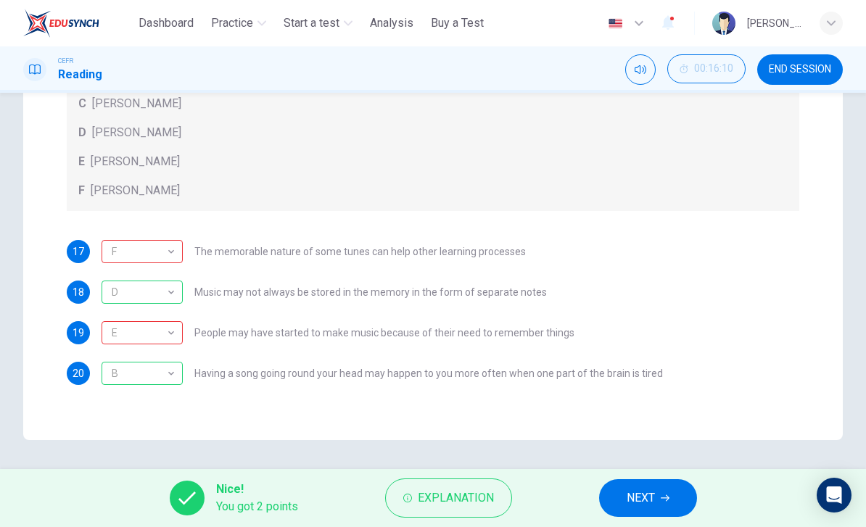
click at [460, 488] on span "Explanation" at bounding box center [456, 498] width 76 height 20
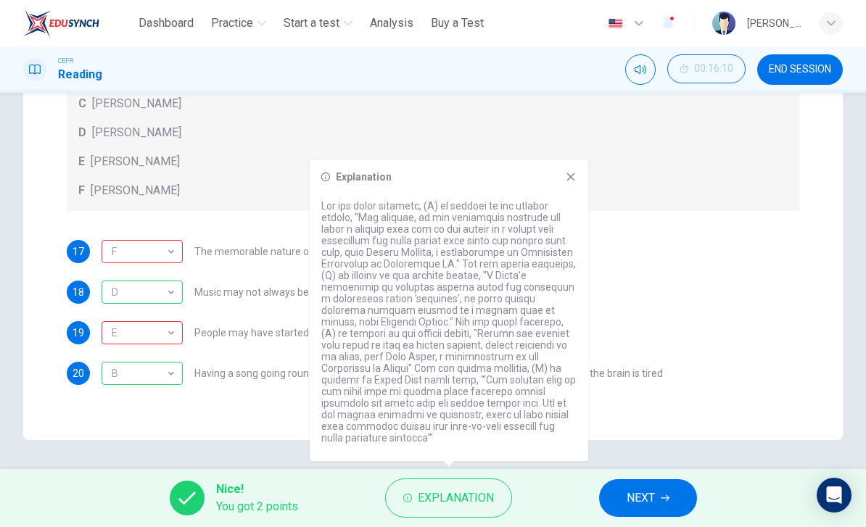
click at [656, 494] on button "NEXT" at bounding box center [648, 498] width 98 height 38
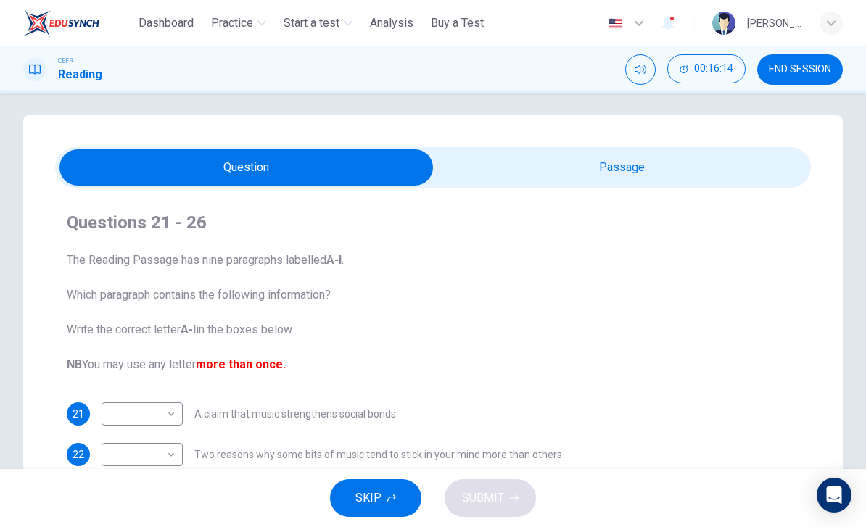
scroll to position [4, 0]
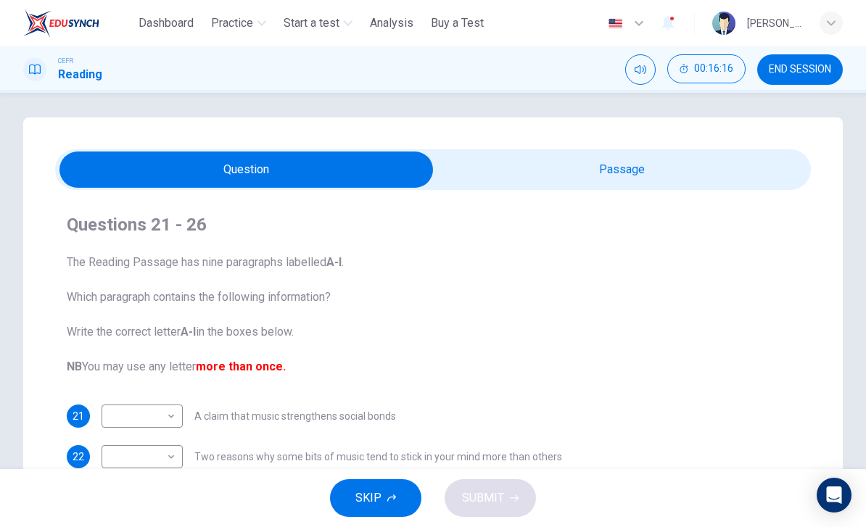
click at [810, 64] on span "END SESSION" at bounding box center [799, 70] width 62 height 12
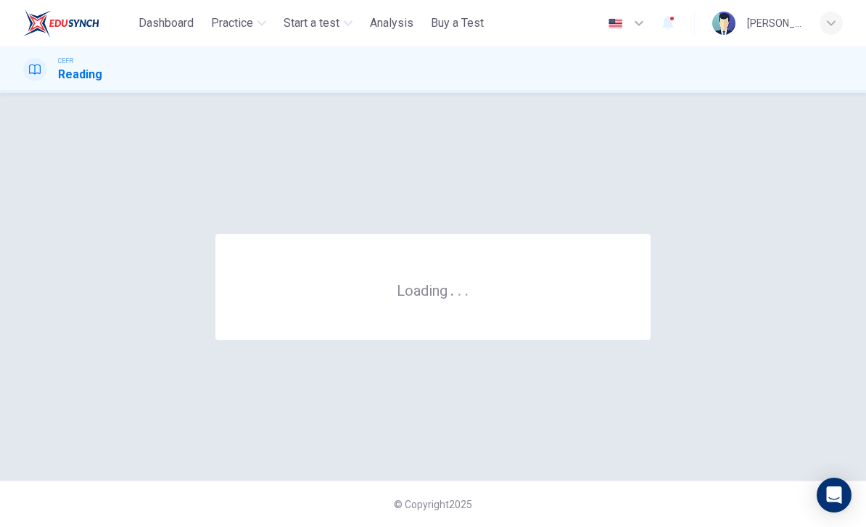
scroll to position [0, 0]
